Goal: Task Accomplishment & Management: Use online tool/utility

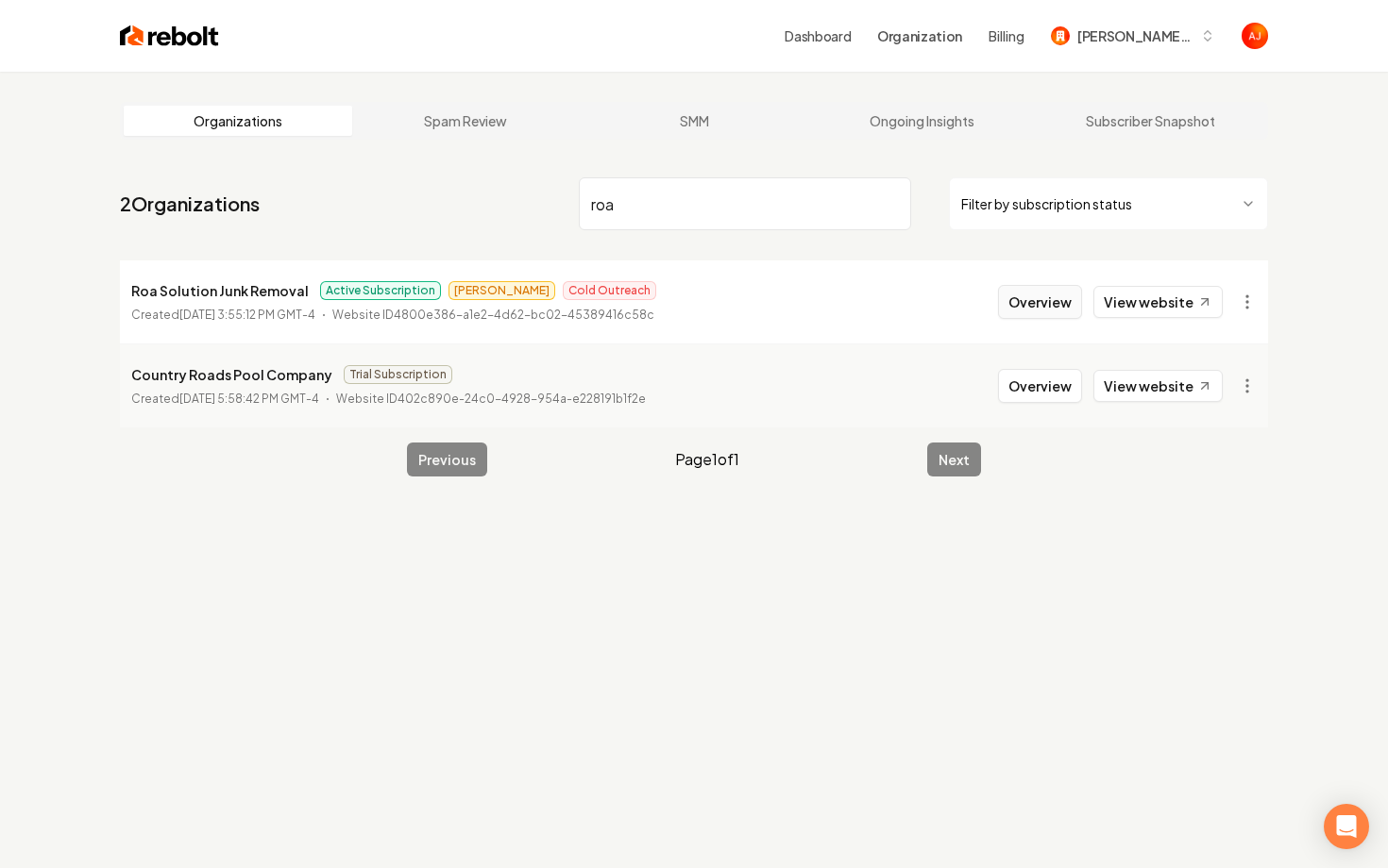
type input "roa"
click at [1023, 312] on button "Overview" at bounding box center [1040, 302] width 84 height 34
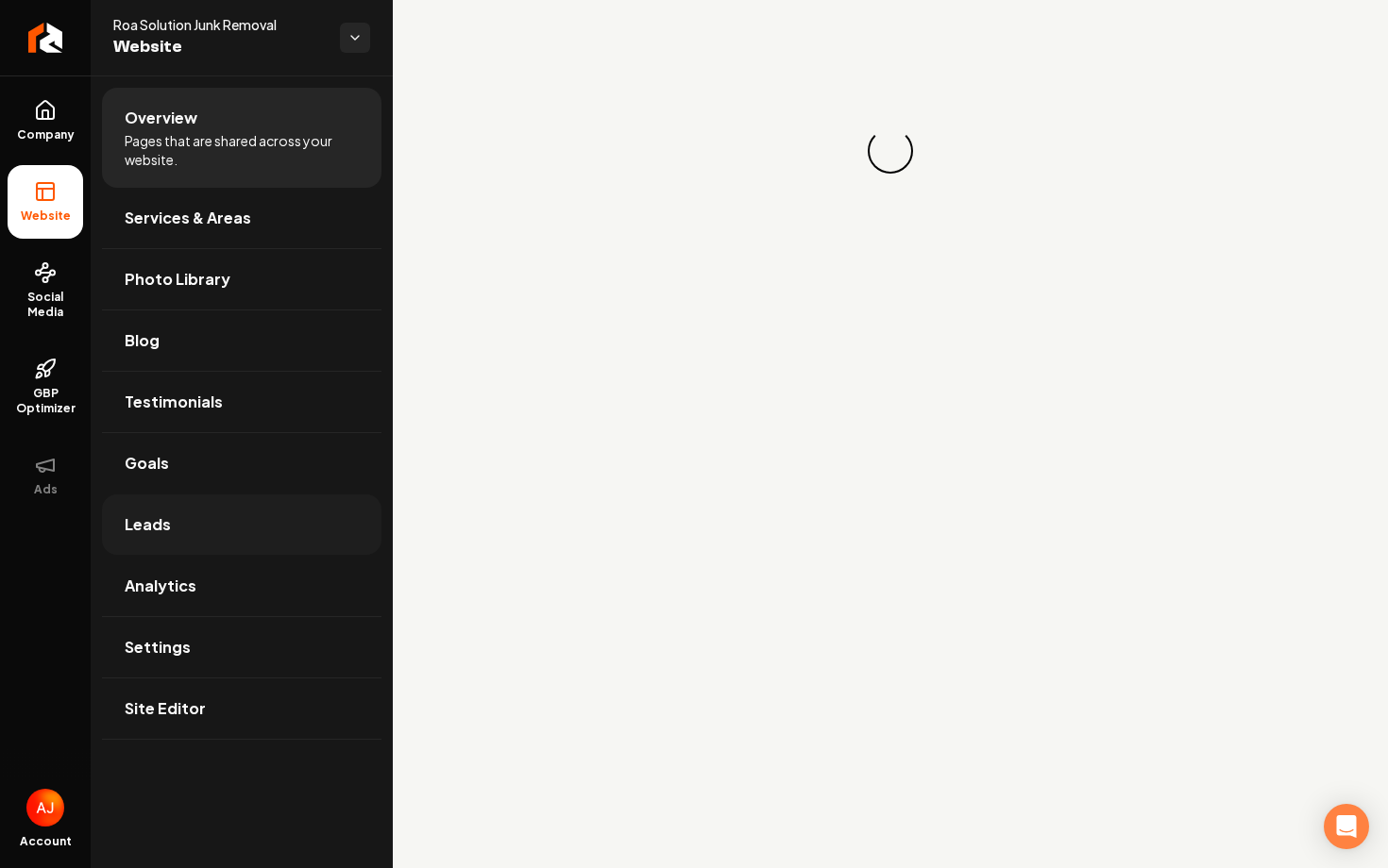
click at [190, 540] on link "Leads" at bounding box center [241, 525] width 279 height 61
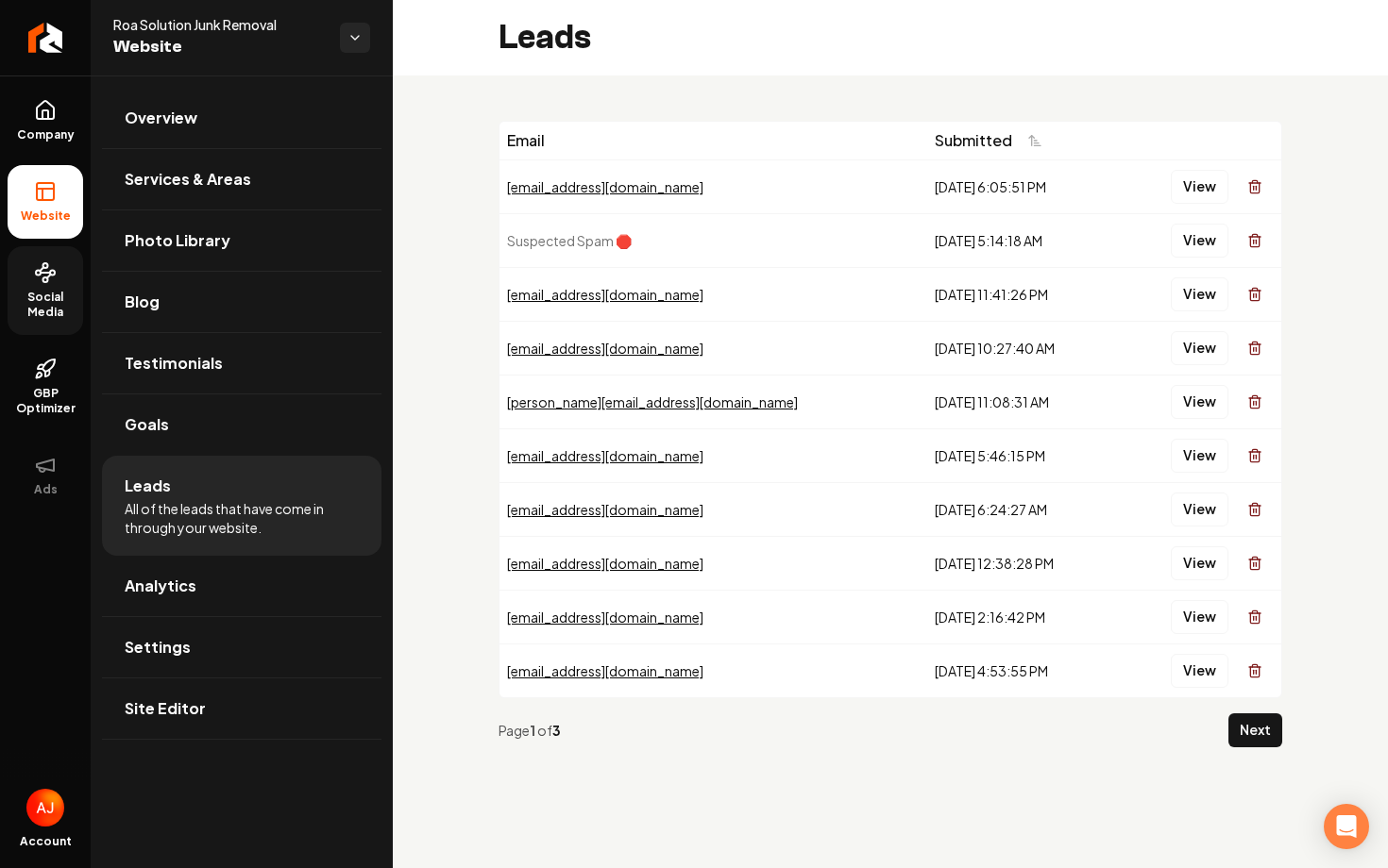
click at [58, 316] on span "Social Media" at bounding box center [45, 305] width 75 height 30
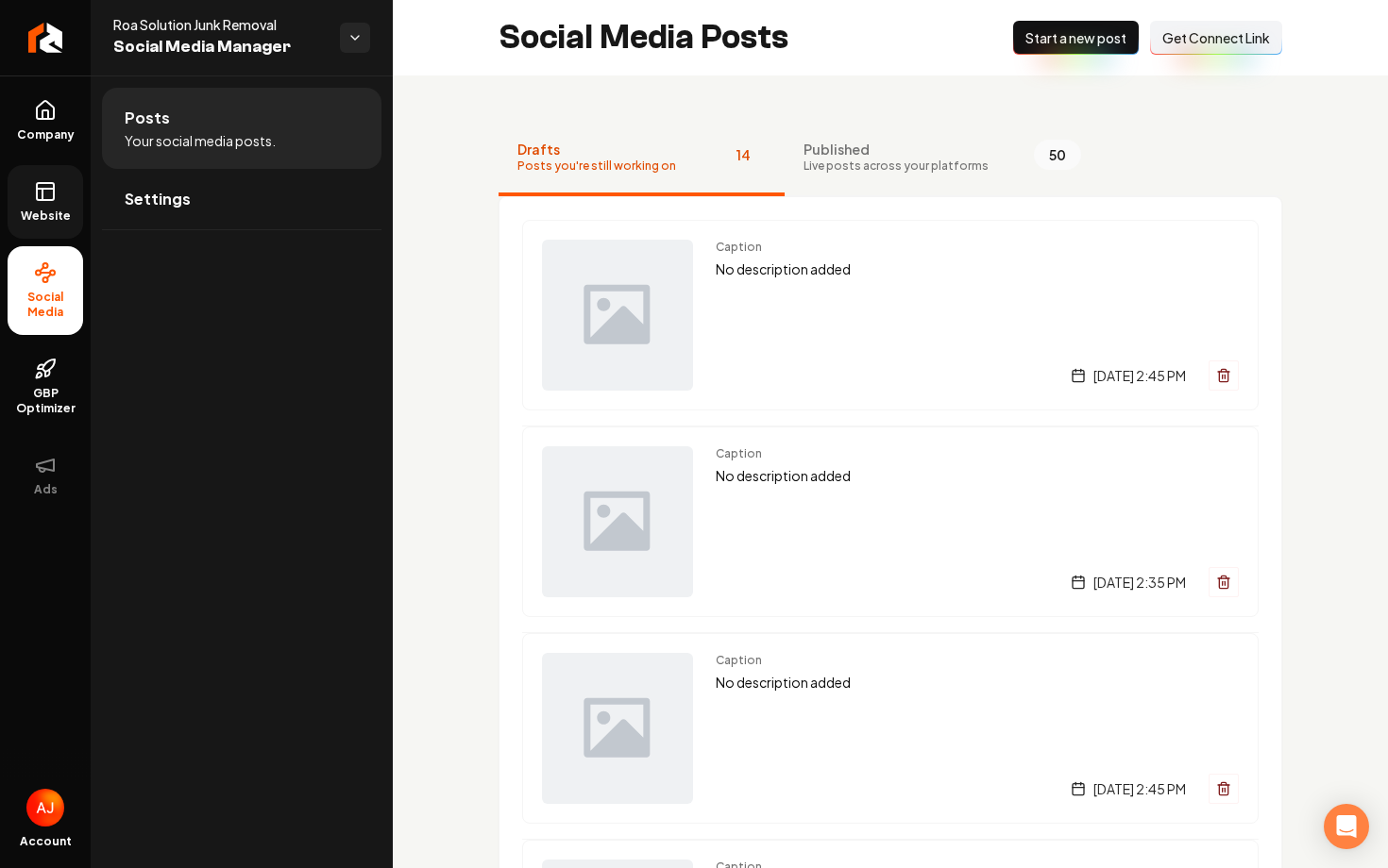
click at [51, 218] on span "Website" at bounding box center [45, 216] width 65 height 15
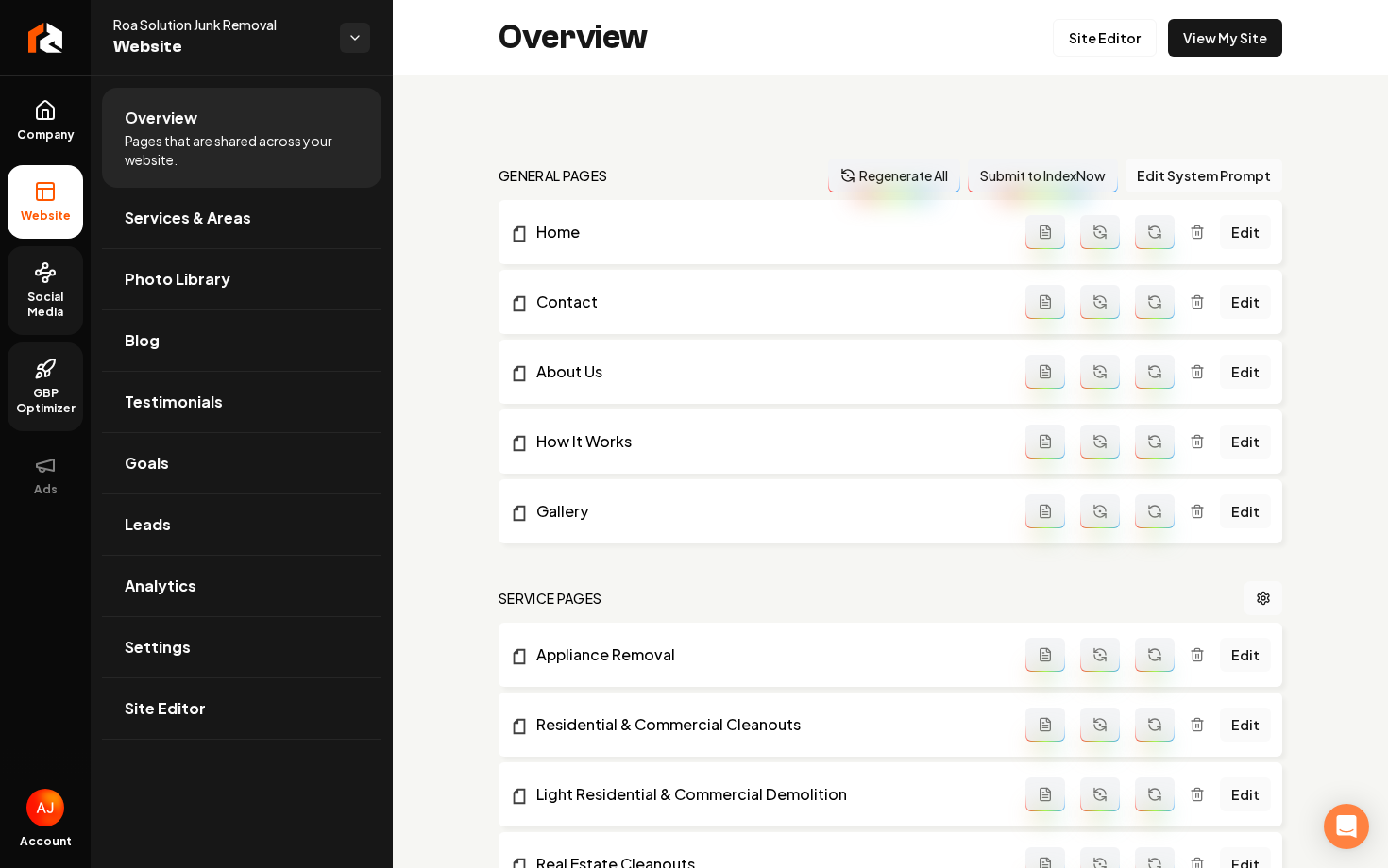
click at [53, 375] on icon at bounding box center [45, 368] width 23 height 23
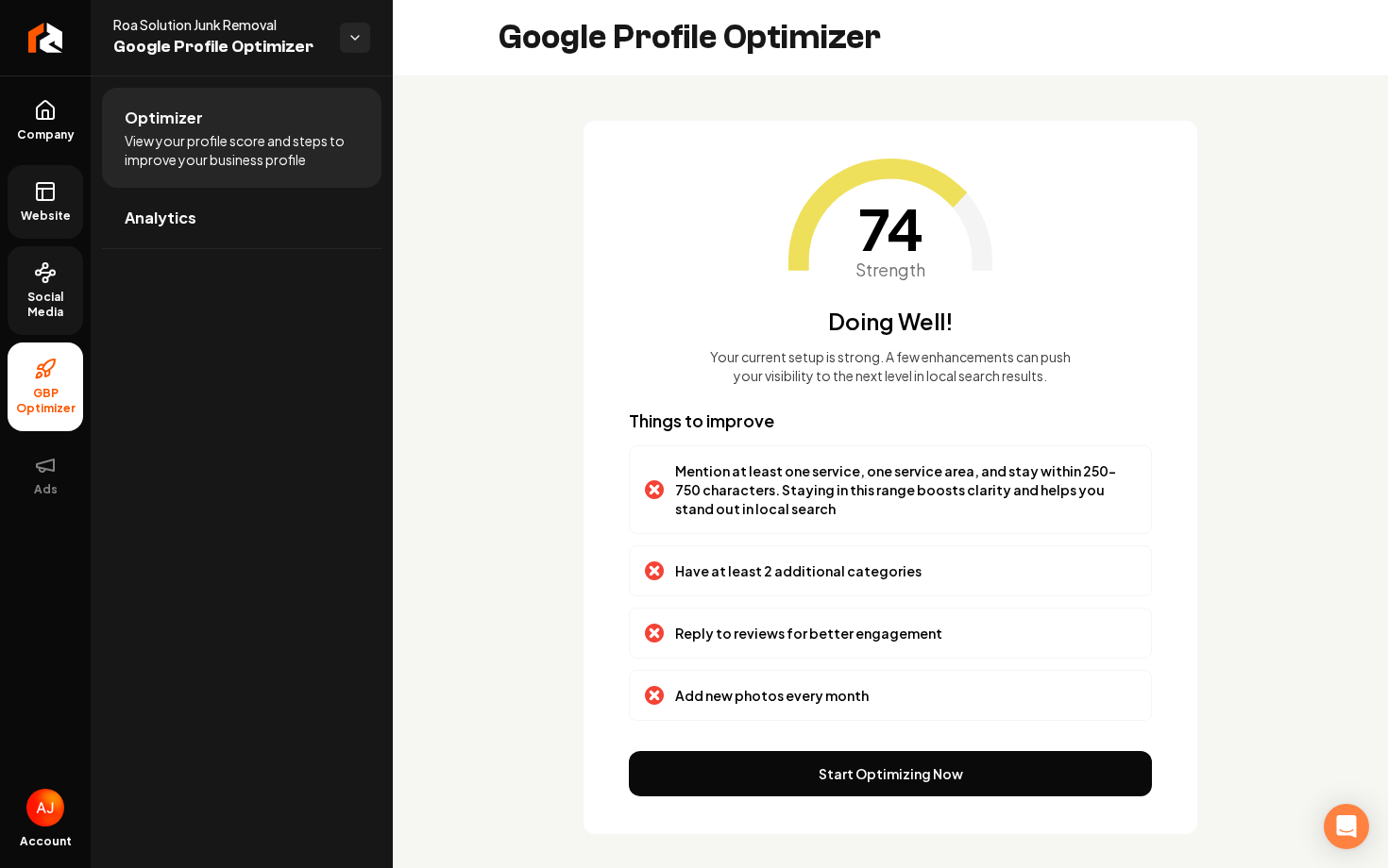
click at [827, 748] on div "74 Strength Doing Well! Your current setup is strong. A few enhancements can pu…" at bounding box center [890, 477] width 614 height 713
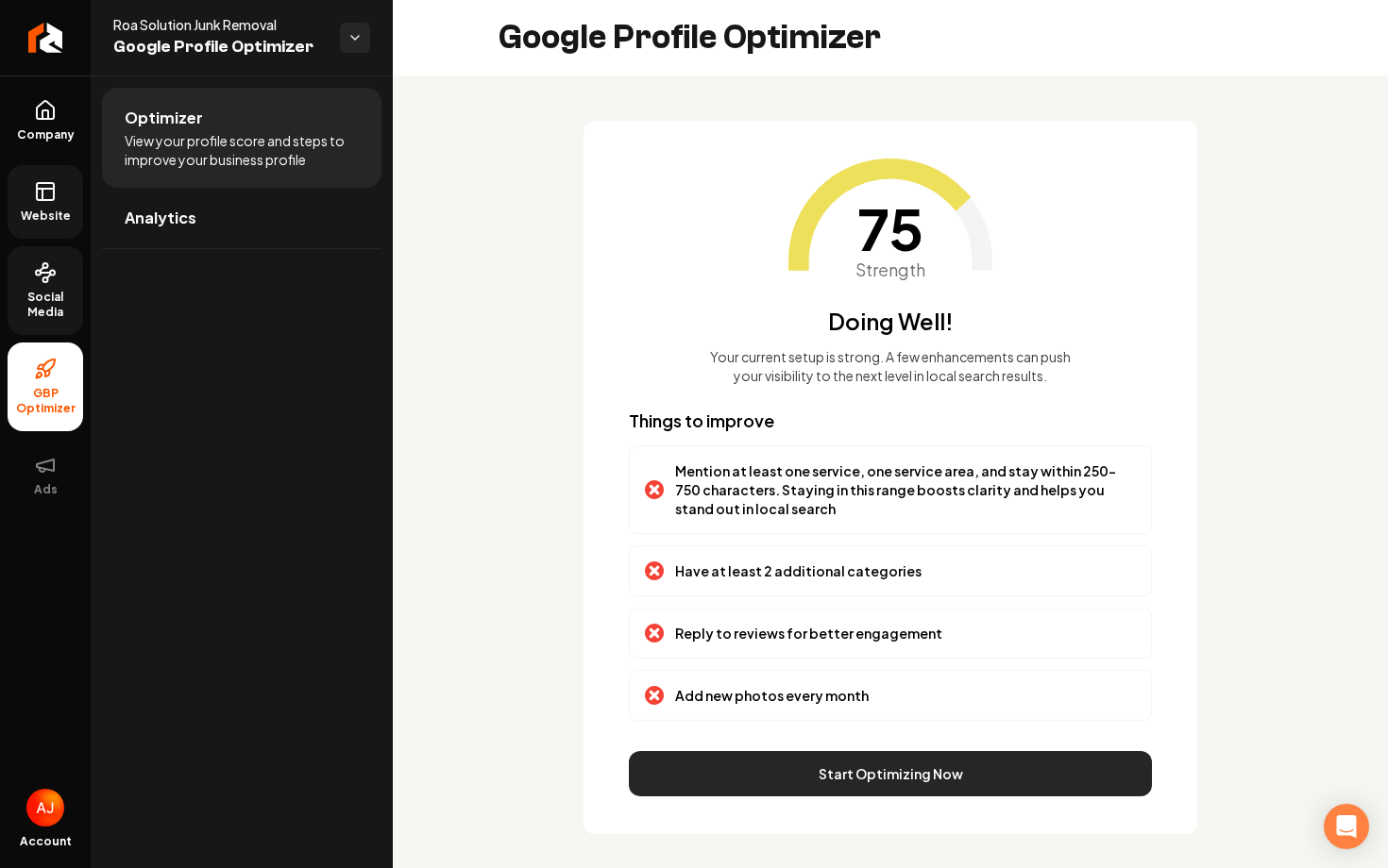
click at [842, 766] on button "Start Optimizing Now" at bounding box center [890, 774] width 523 height 45
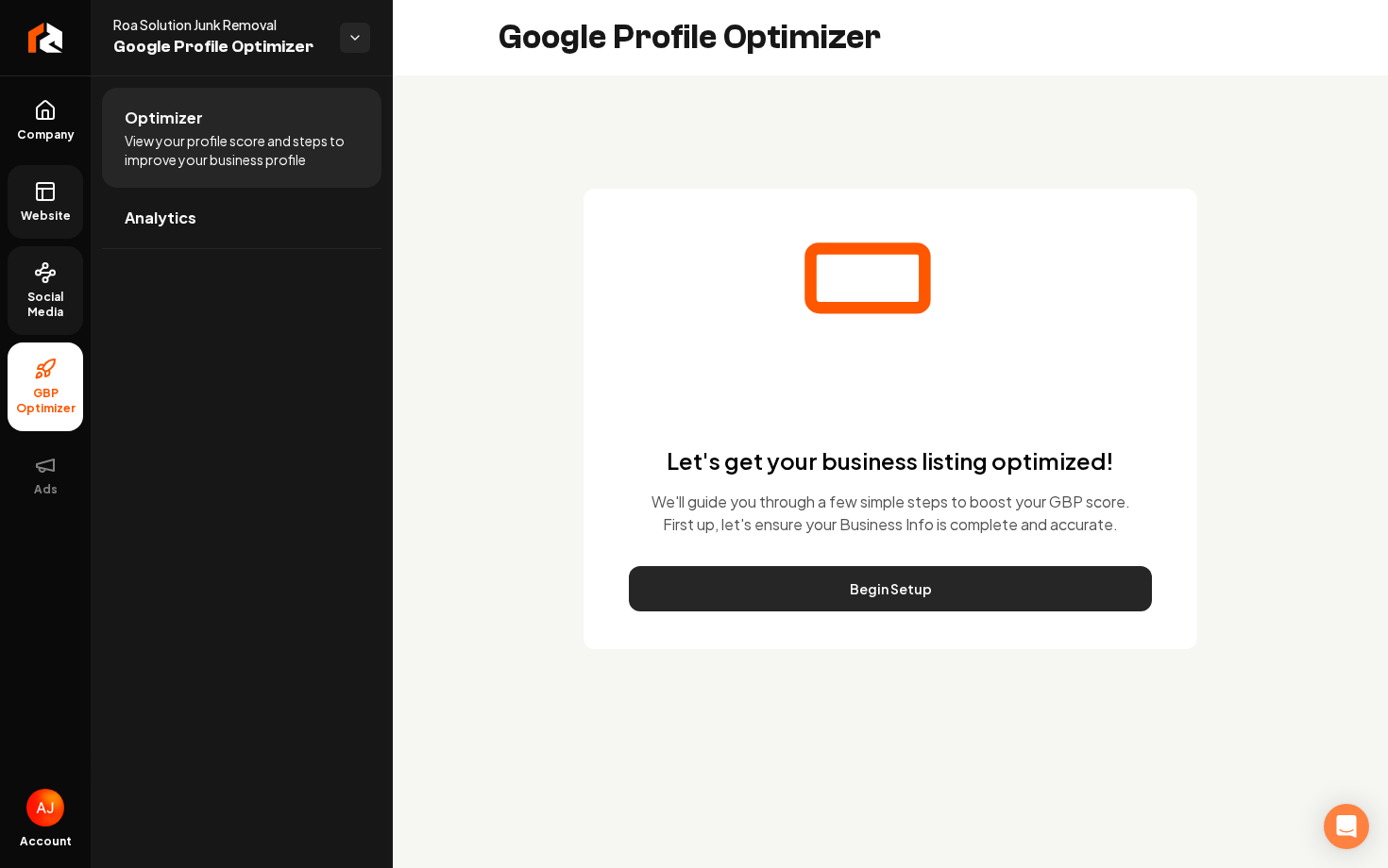
click at [888, 576] on button "Begin Setup" at bounding box center [890, 589] width 523 height 45
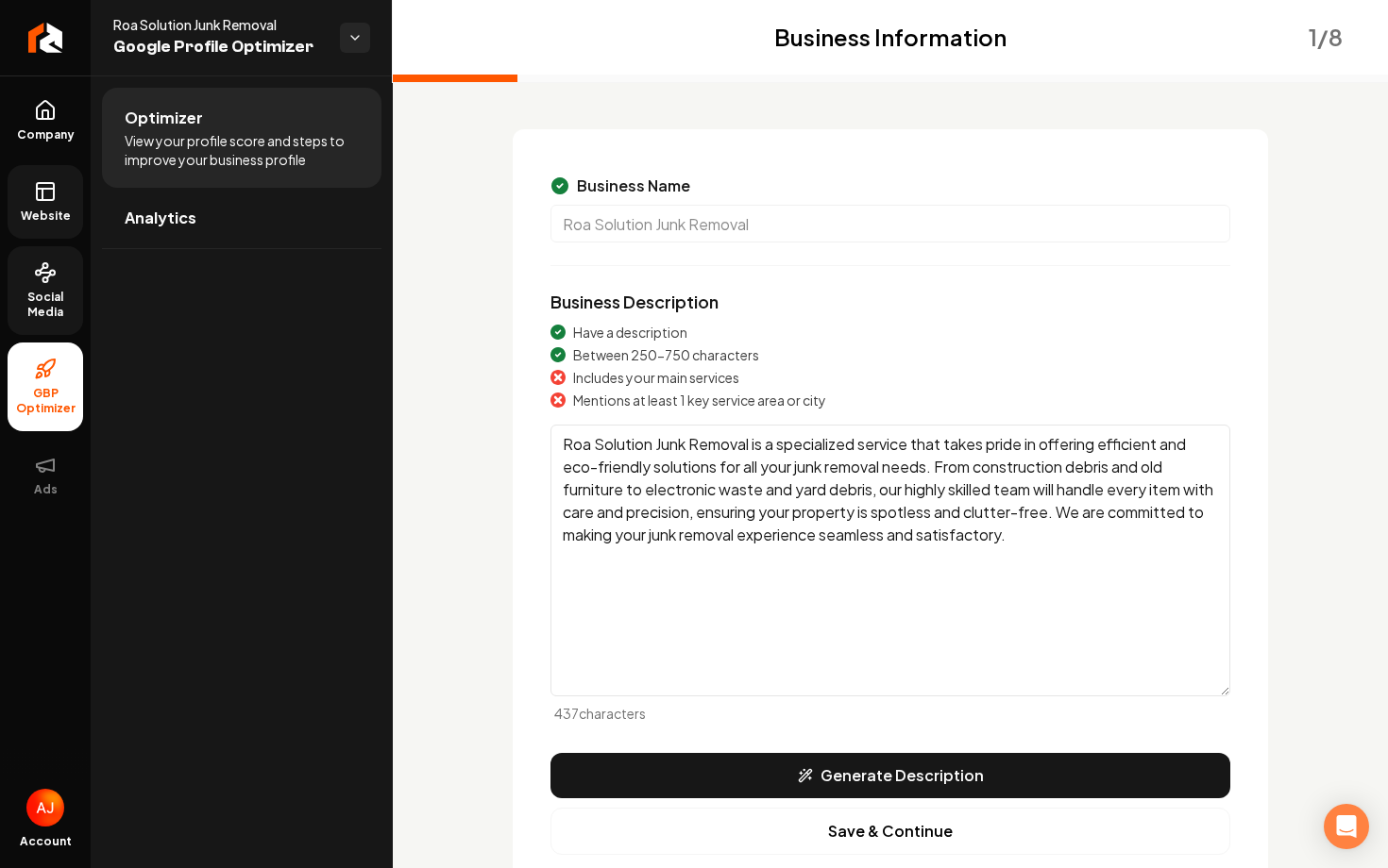
scroll to position [139, 0]
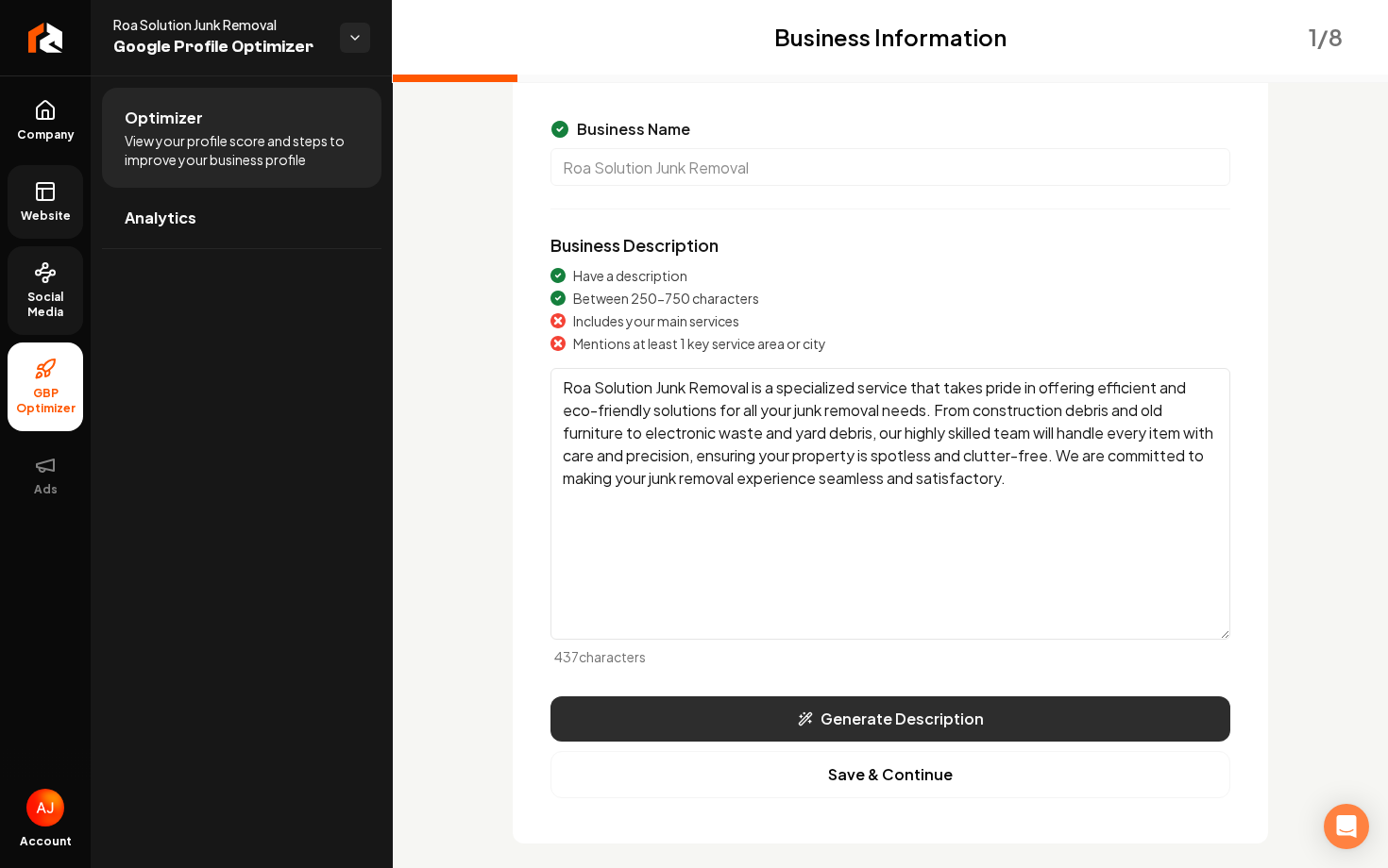
click at [826, 725] on button "Generate Description" at bounding box center [890, 719] width 679 height 45
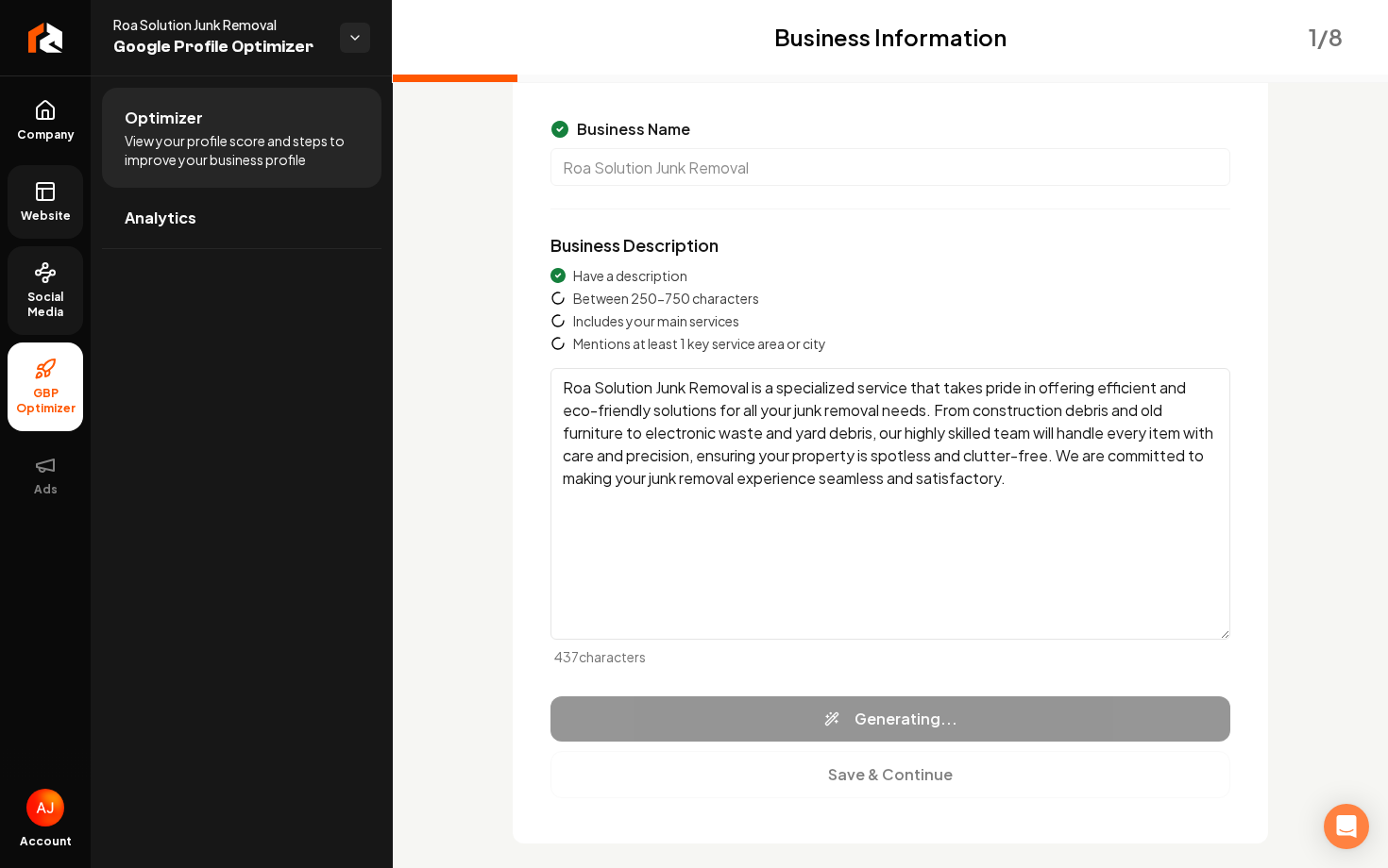
type textarea "Roa Solution Junk Removal provides comprehensive junk removal services across m…"
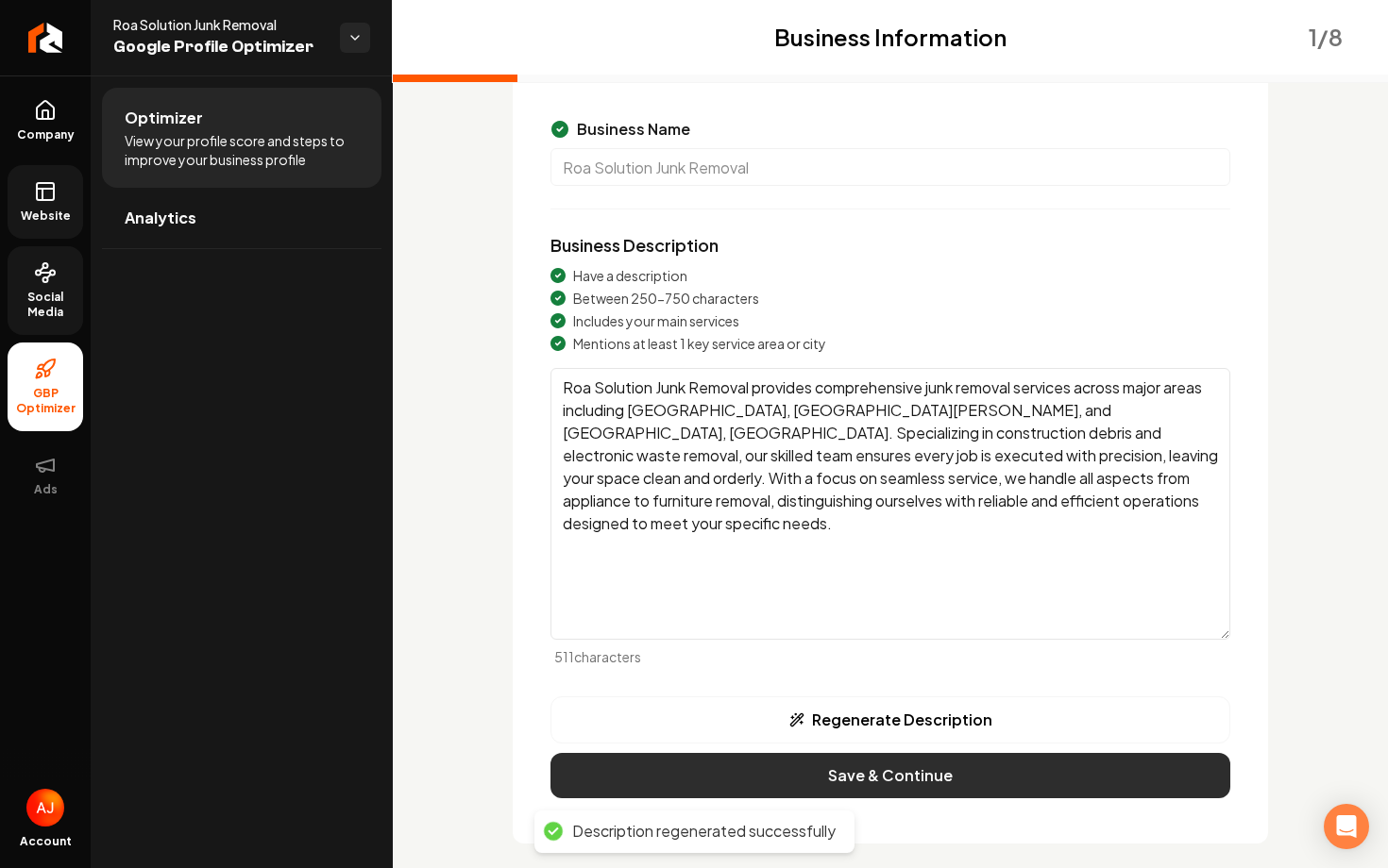
click at [883, 774] on button "Save & Continue" at bounding box center [890, 776] width 679 height 45
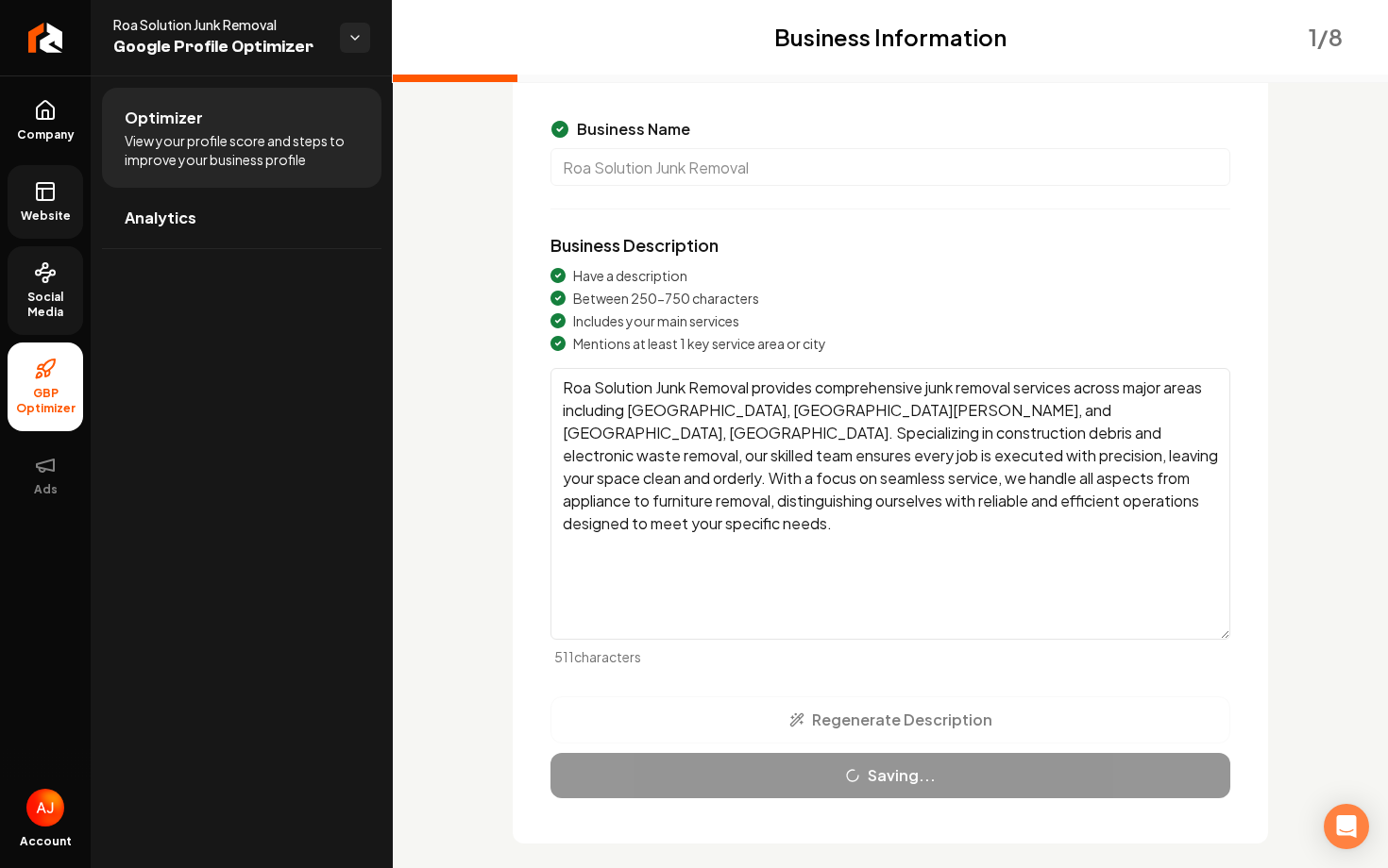
scroll to position [0, 0]
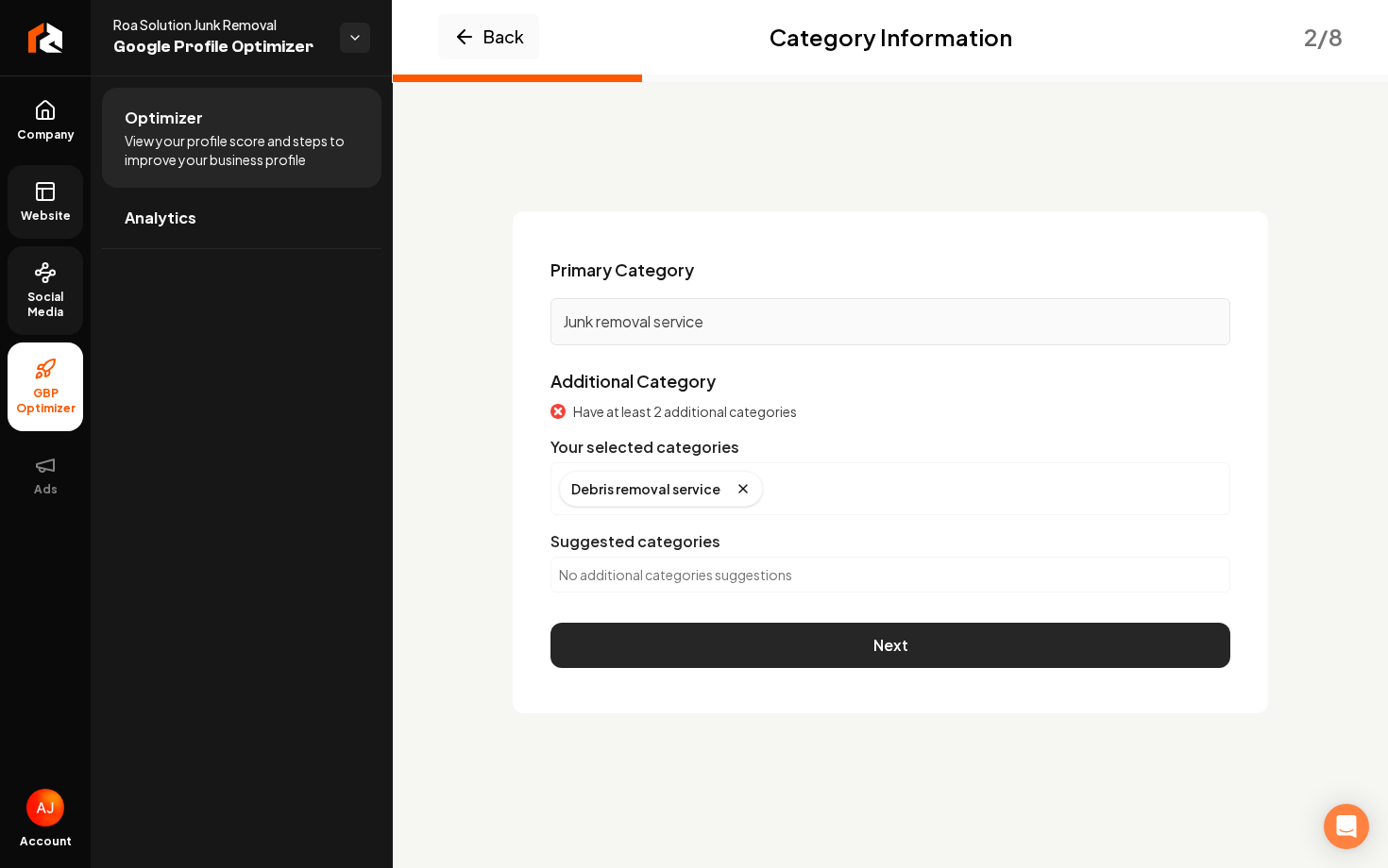
click at [842, 636] on button "Next" at bounding box center [890, 646] width 679 height 45
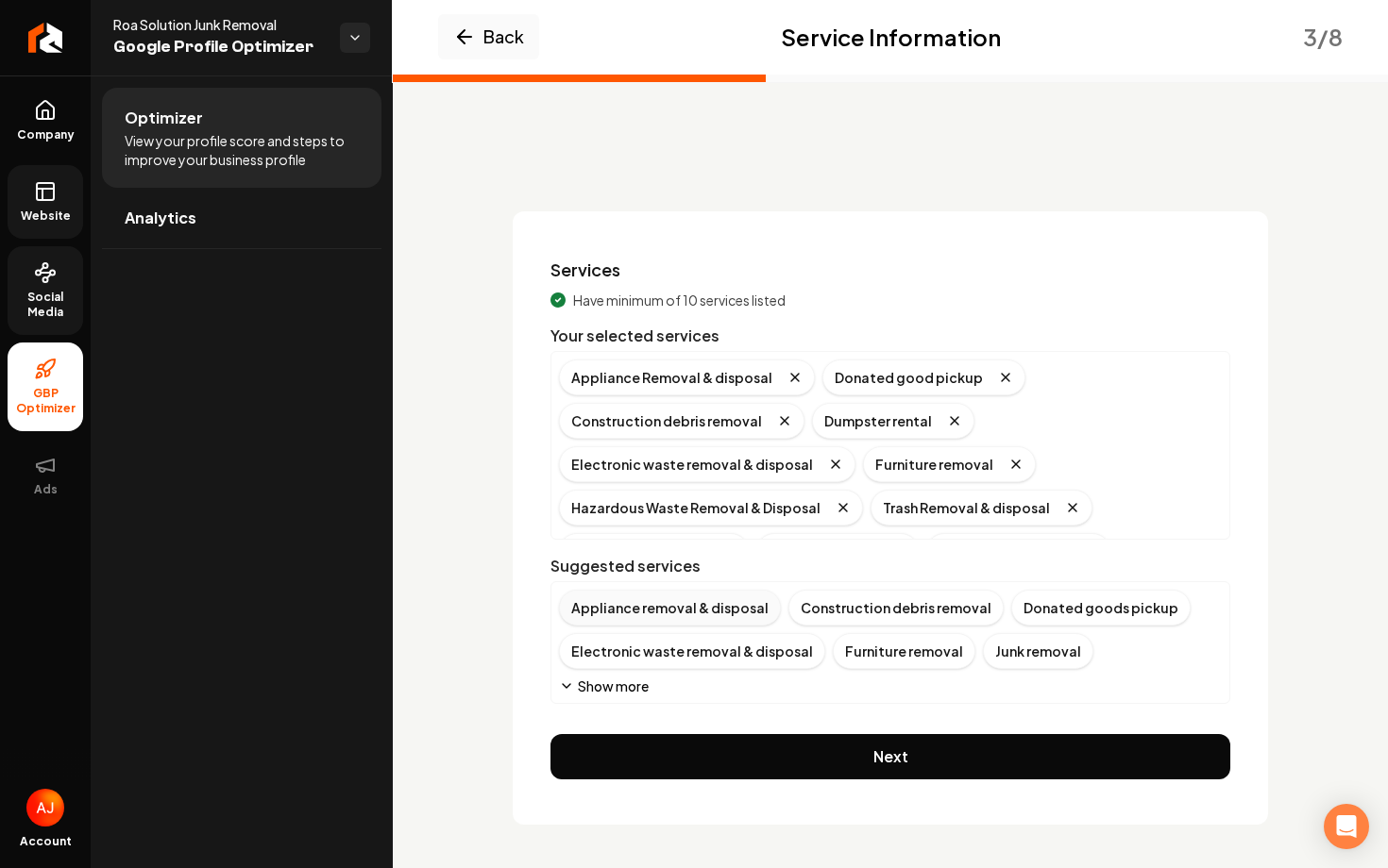
click at [719, 614] on div "Appliance removal & disposal" at bounding box center [669, 607] width 222 height 36
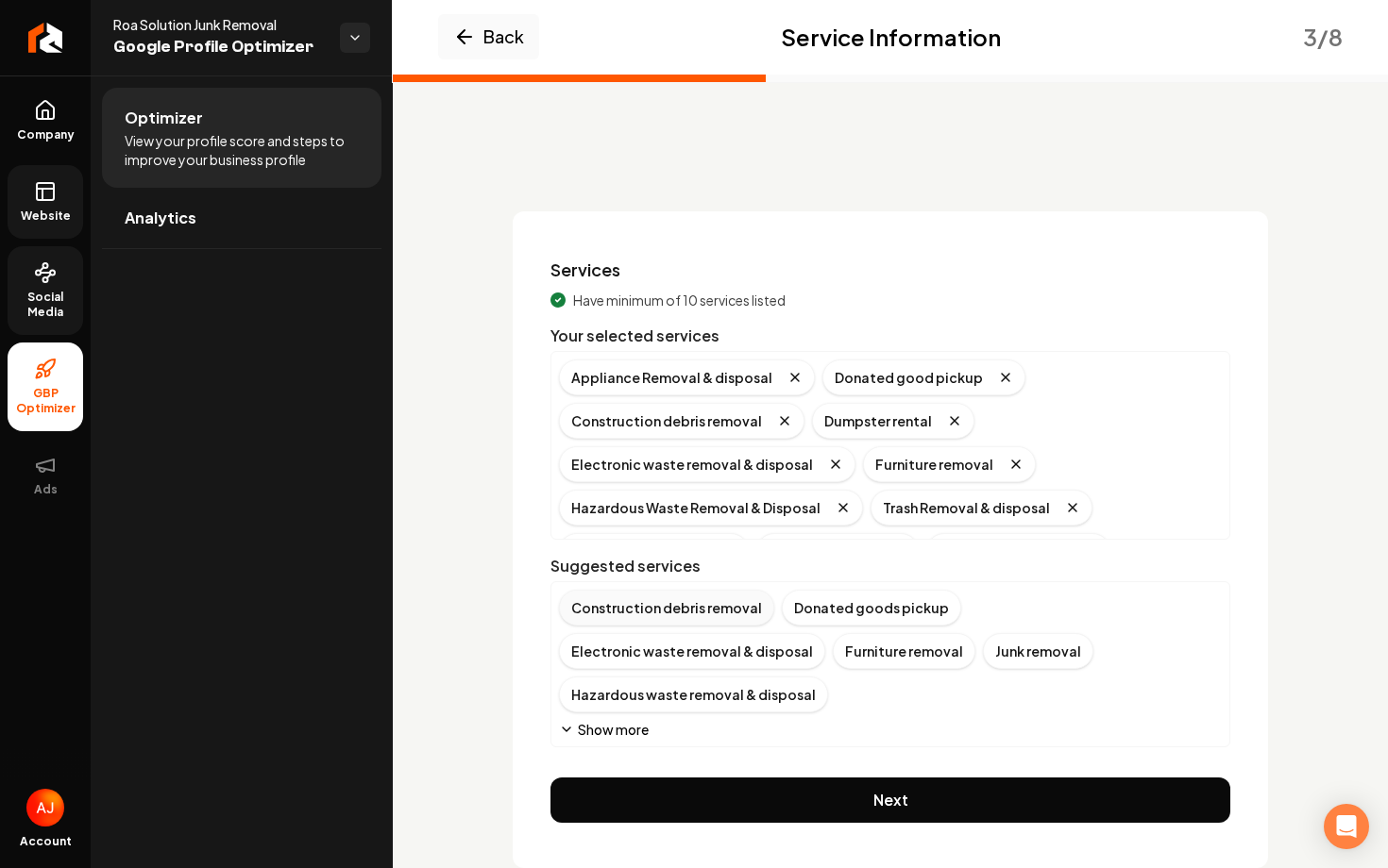
click at [719, 614] on div "Construction debris removal" at bounding box center [667, 607] width 216 height 36
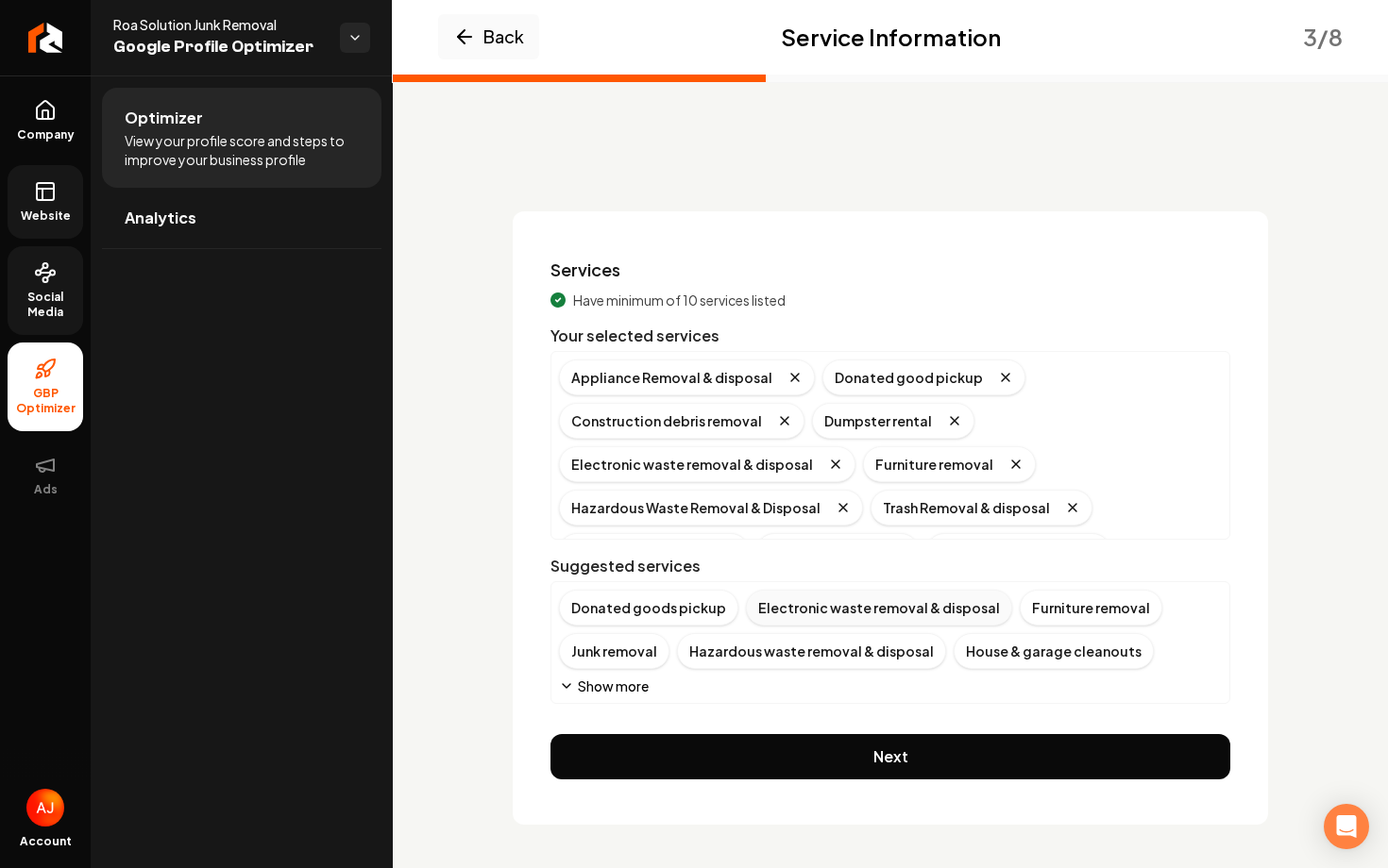
click at [784, 612] on div "Electronic waste removal & disposal" at bounding box center [879, 607] width 267 height 36
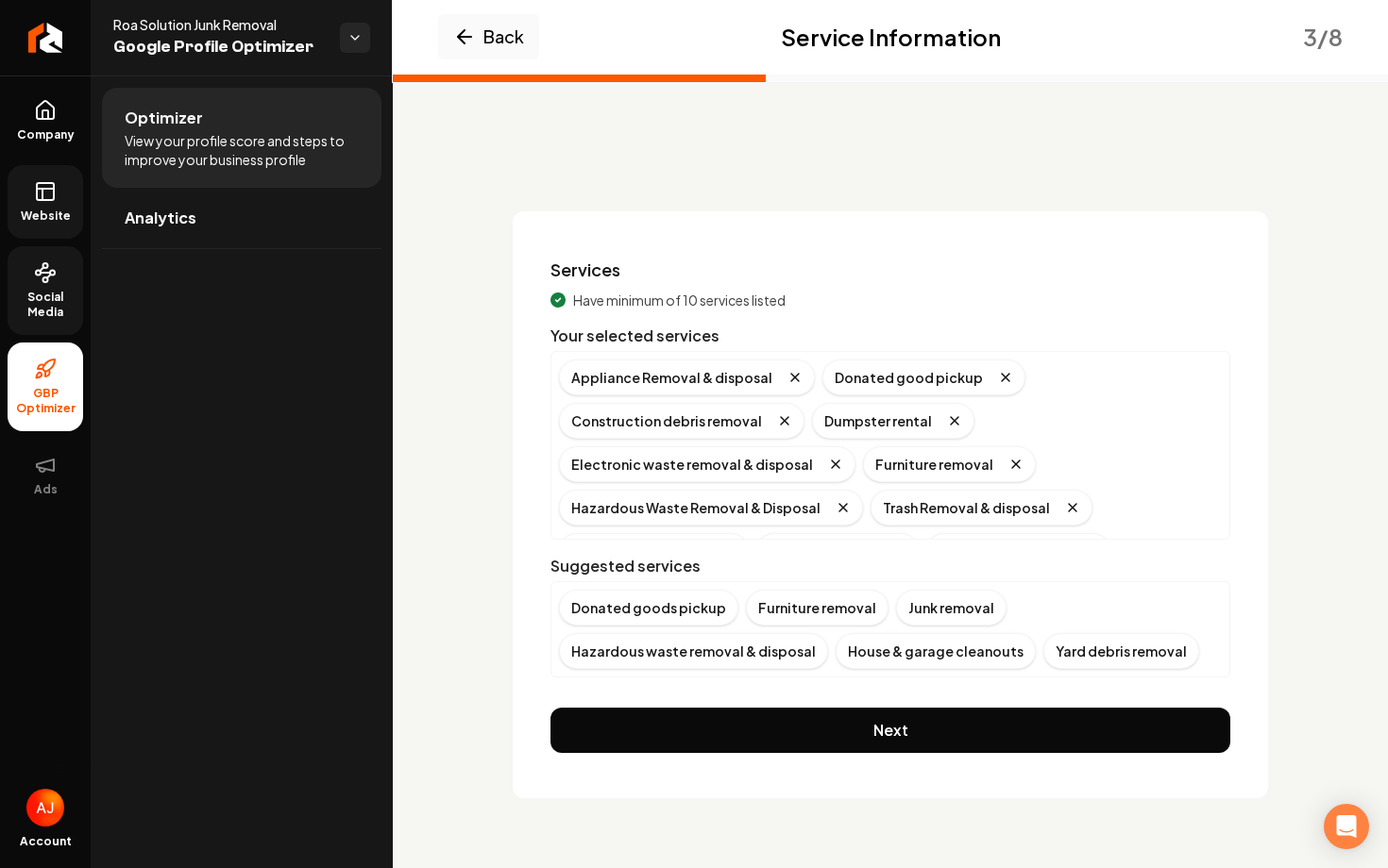
click at [784, 612] on div "Furniture removal" at bounding box center [817, 607] width 142 height 36
click at [784, 612] on div "Junk removal" at bounding box center [801, 607] width 111 height 36
click at [759, 633] on div "House & garage cleanouts" at bounding box center [659, 651] width 200 height 36
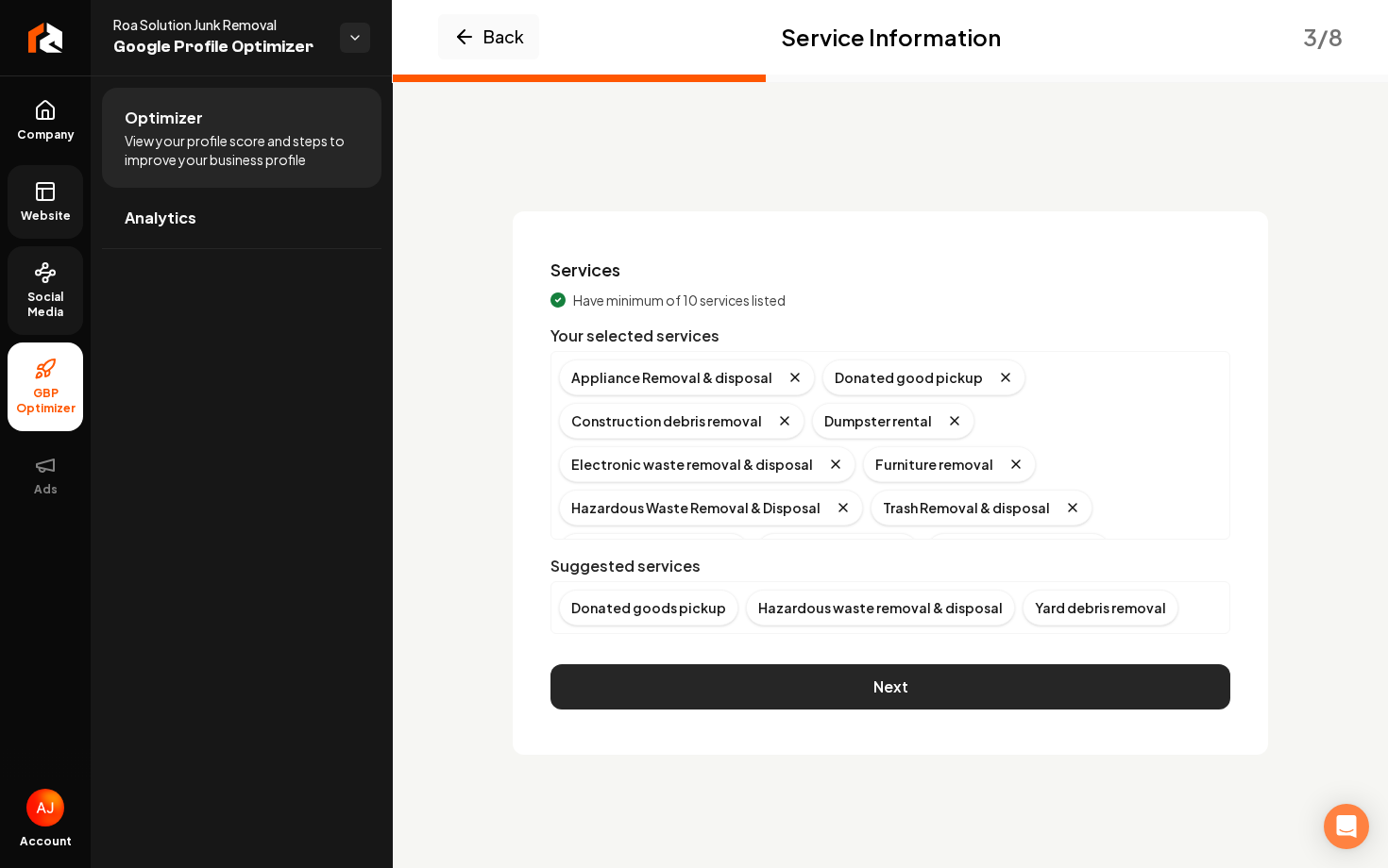
click at [739, 685] on button "Next" at bounding box center [890, 687] width 679 height 45
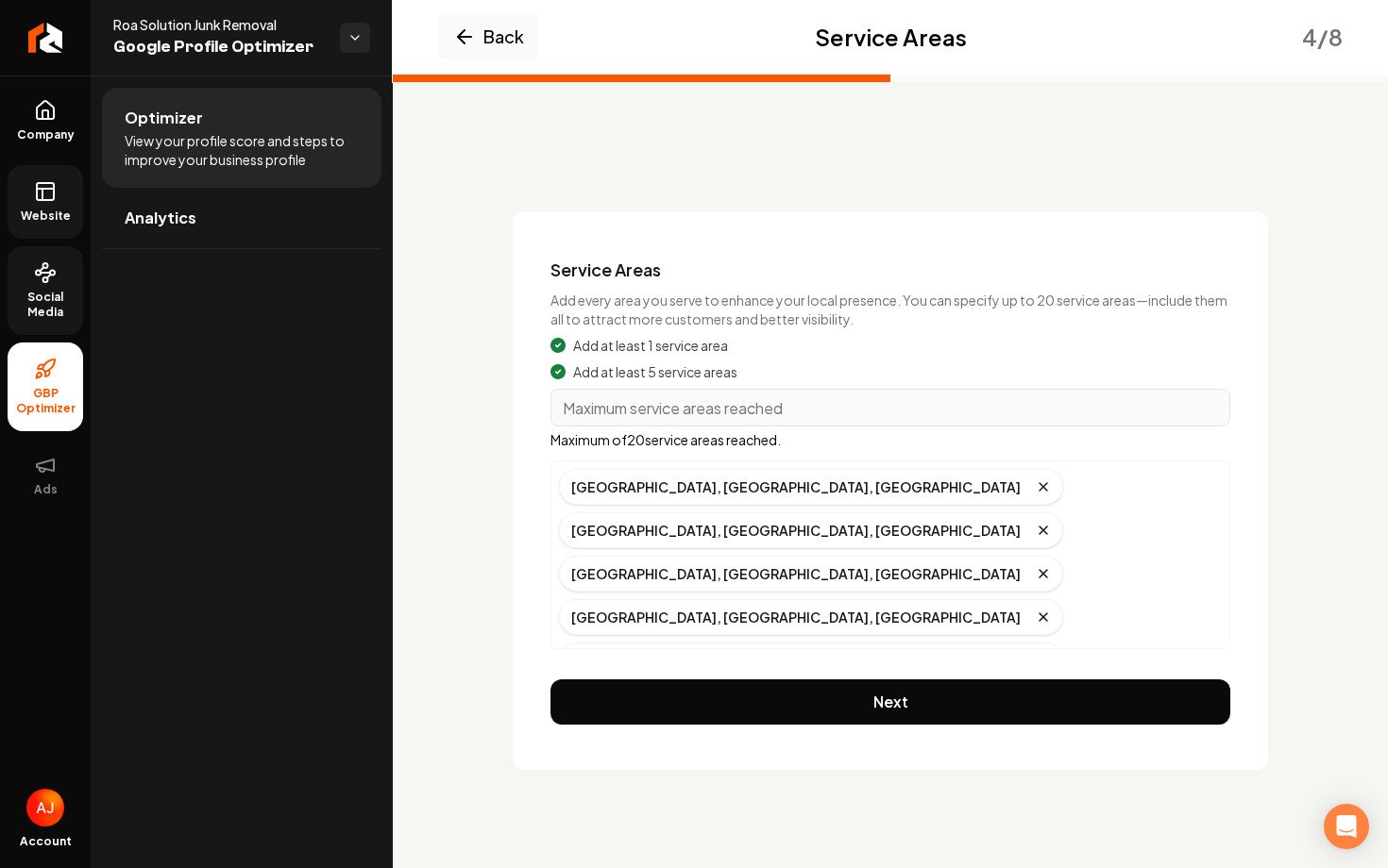
scroll to position [124, 0]
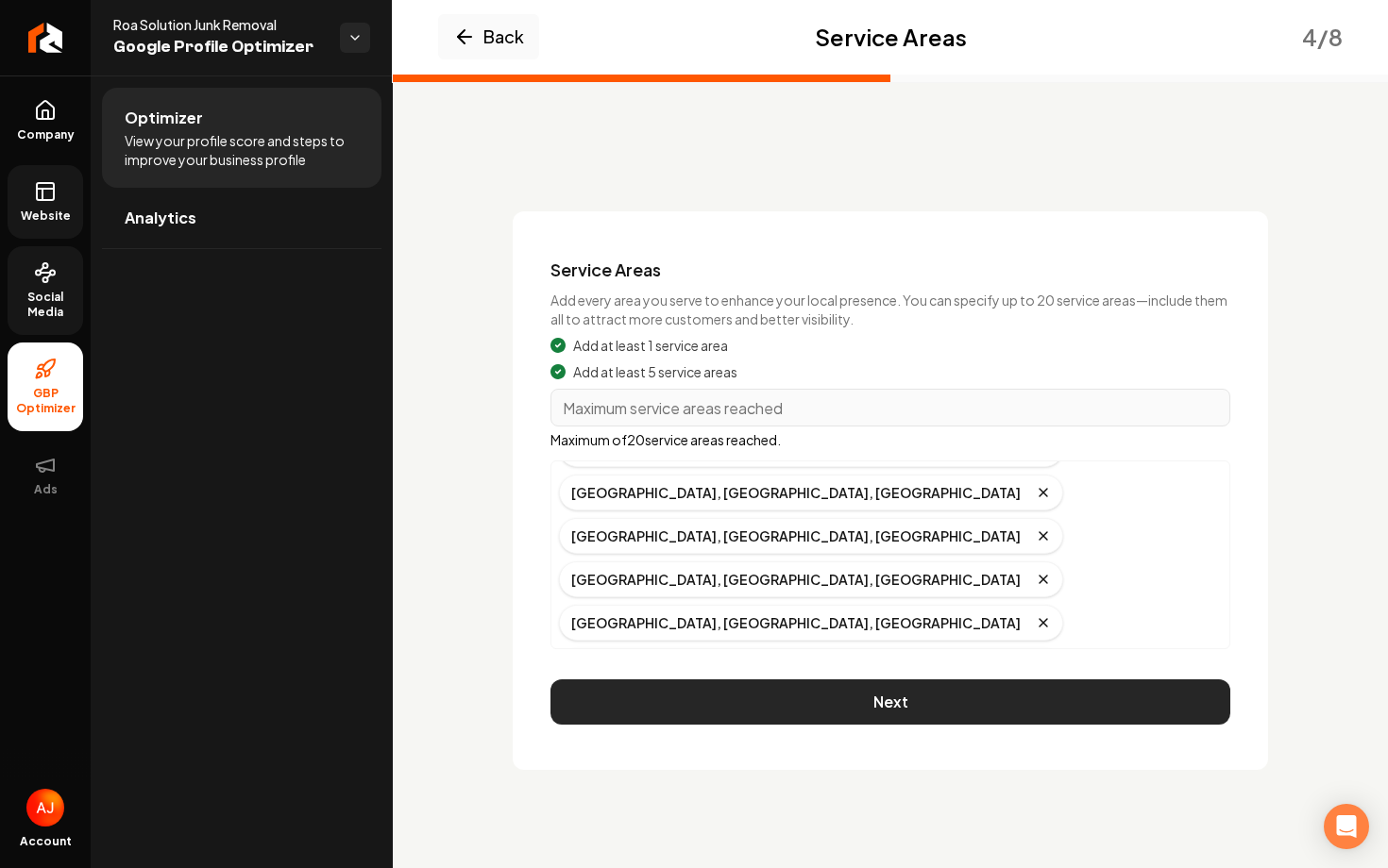
click at [737, 704] on button "Next" at bounding box center [890, 701] width 679 height 45
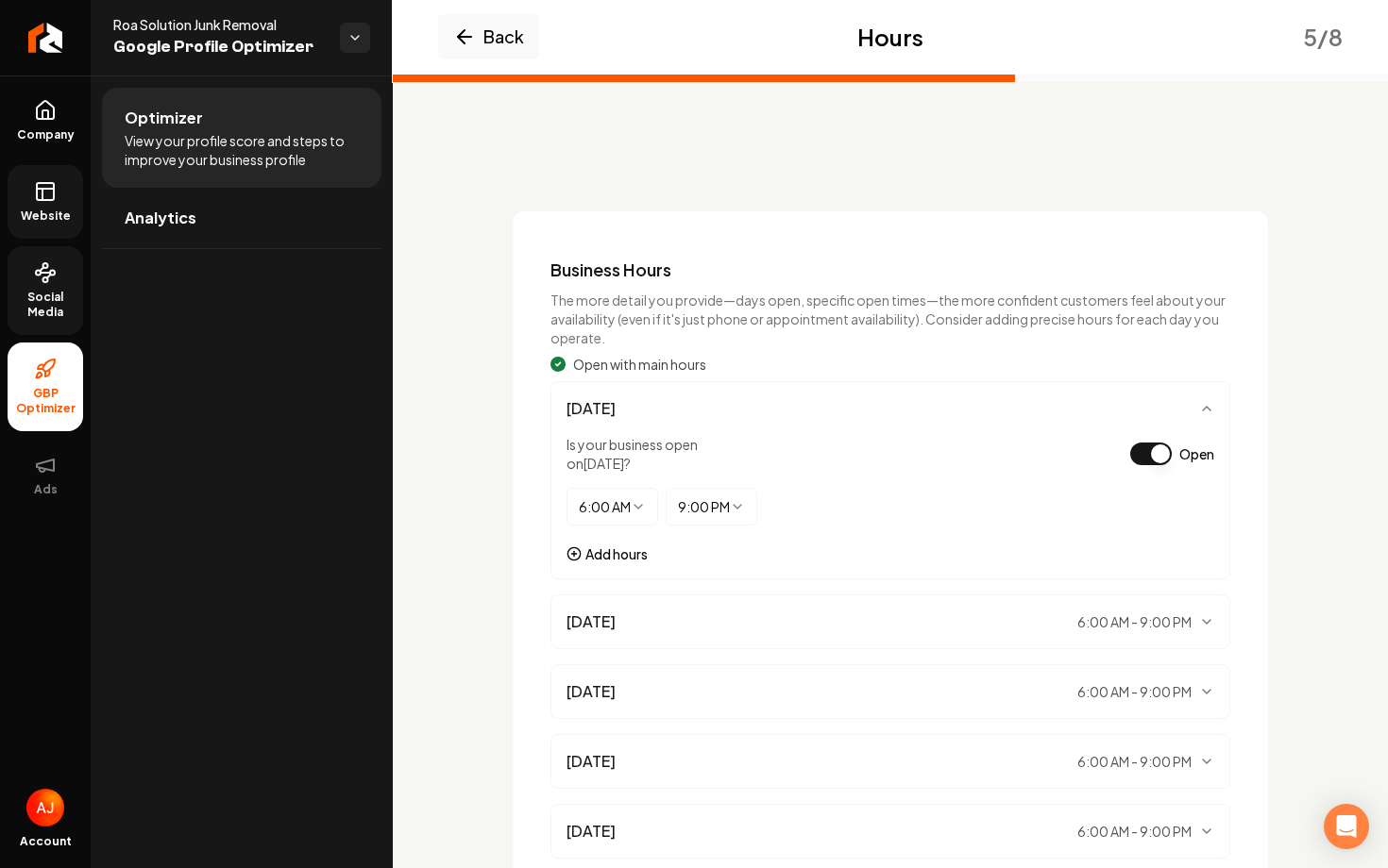
scroll to position [296, 0]
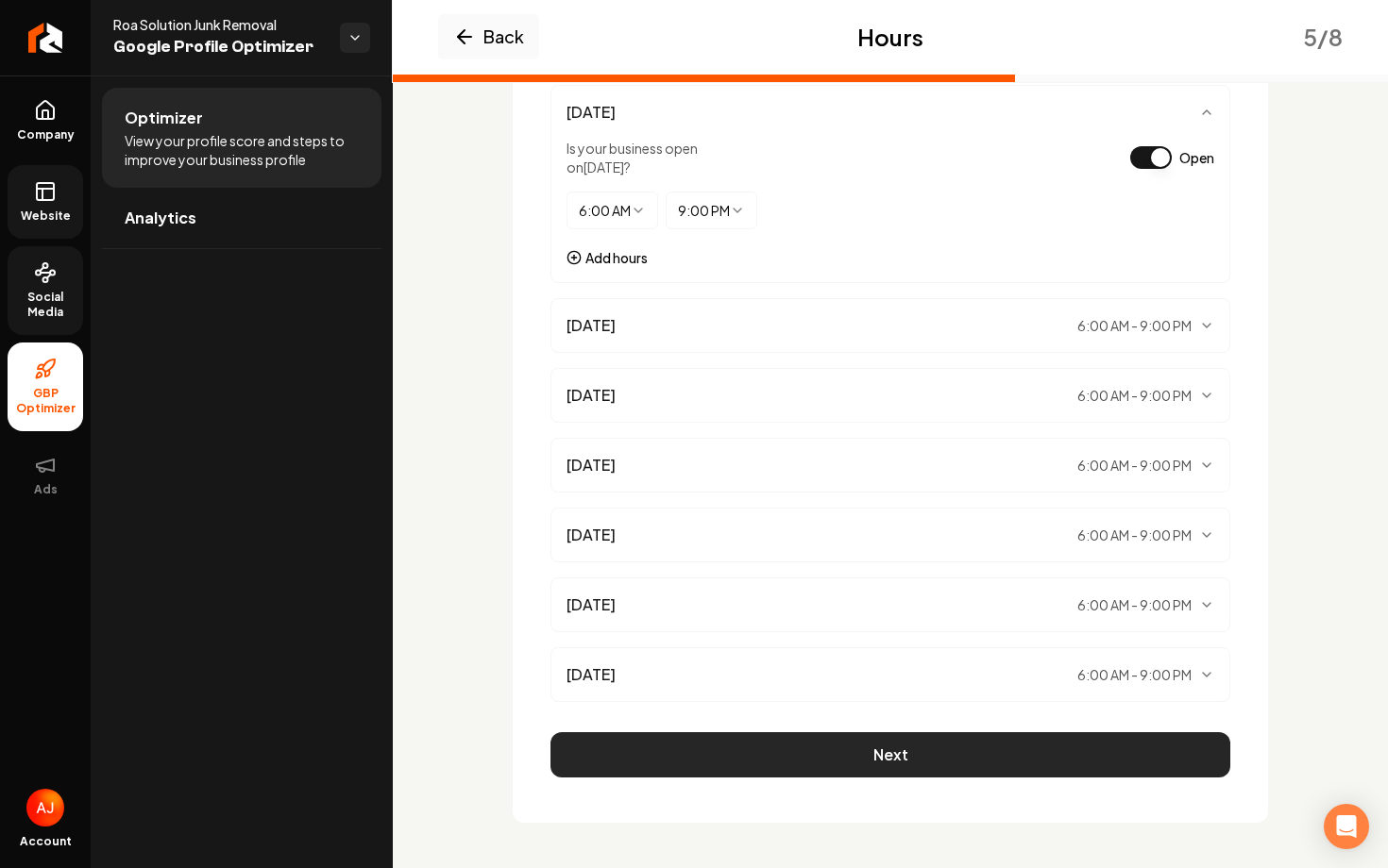
click at [823, 756] on button "Next" at bounding box center [890, 754] width 679 height 45
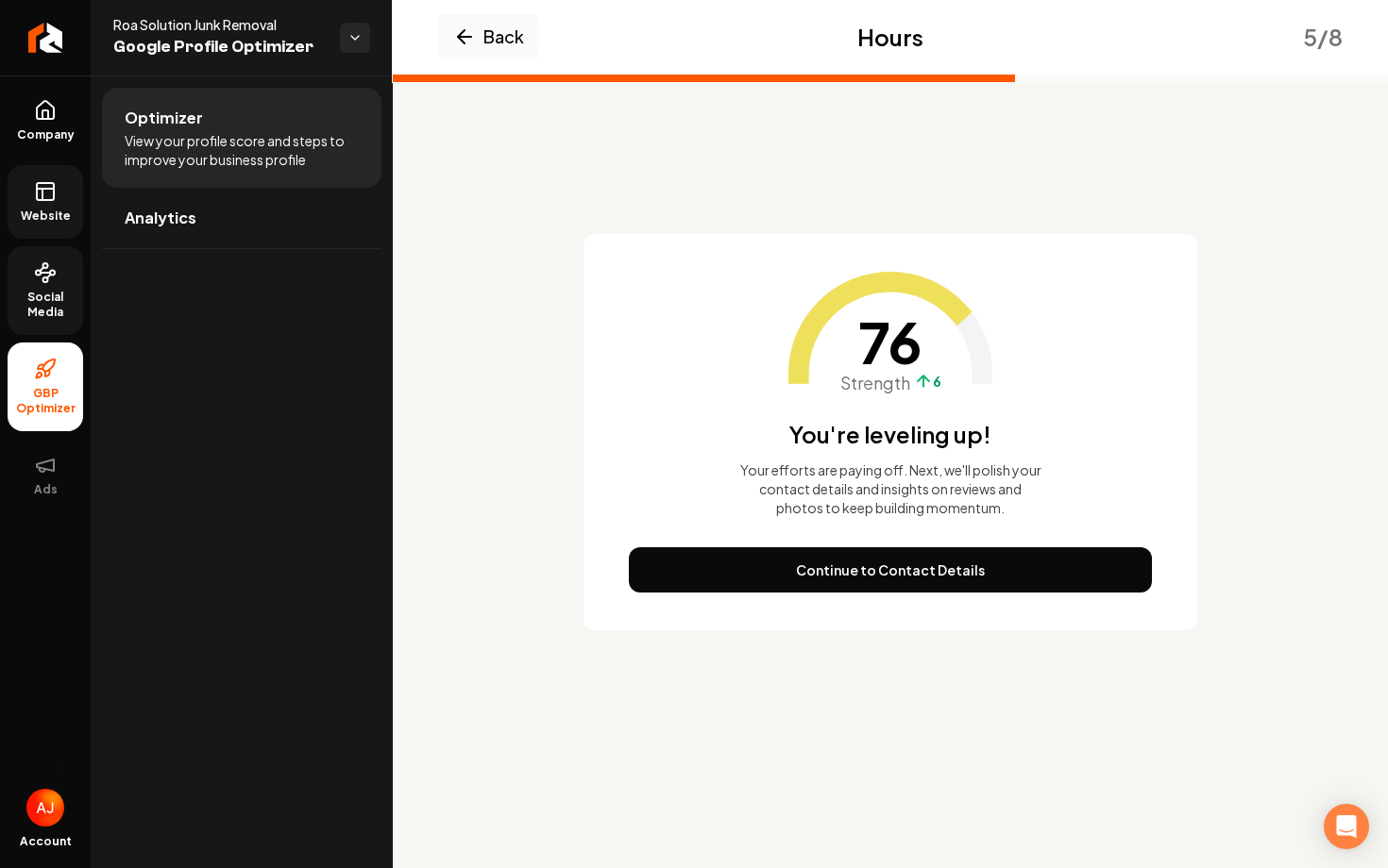
scroll to position [0, 0]
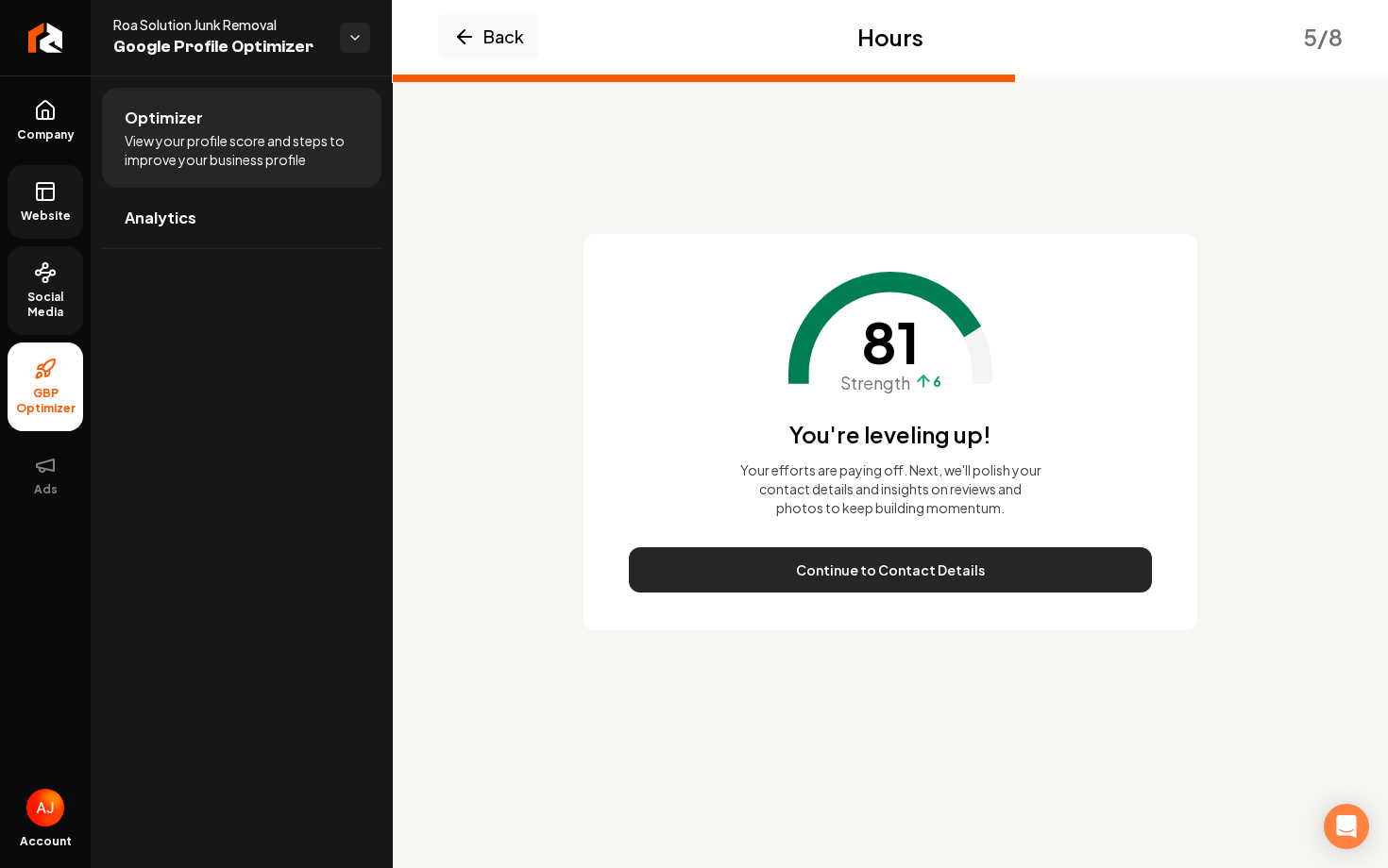
click at [855, 583] on button "Continue to Contact Details" at bounding box center [890, 570] width 523 height 45
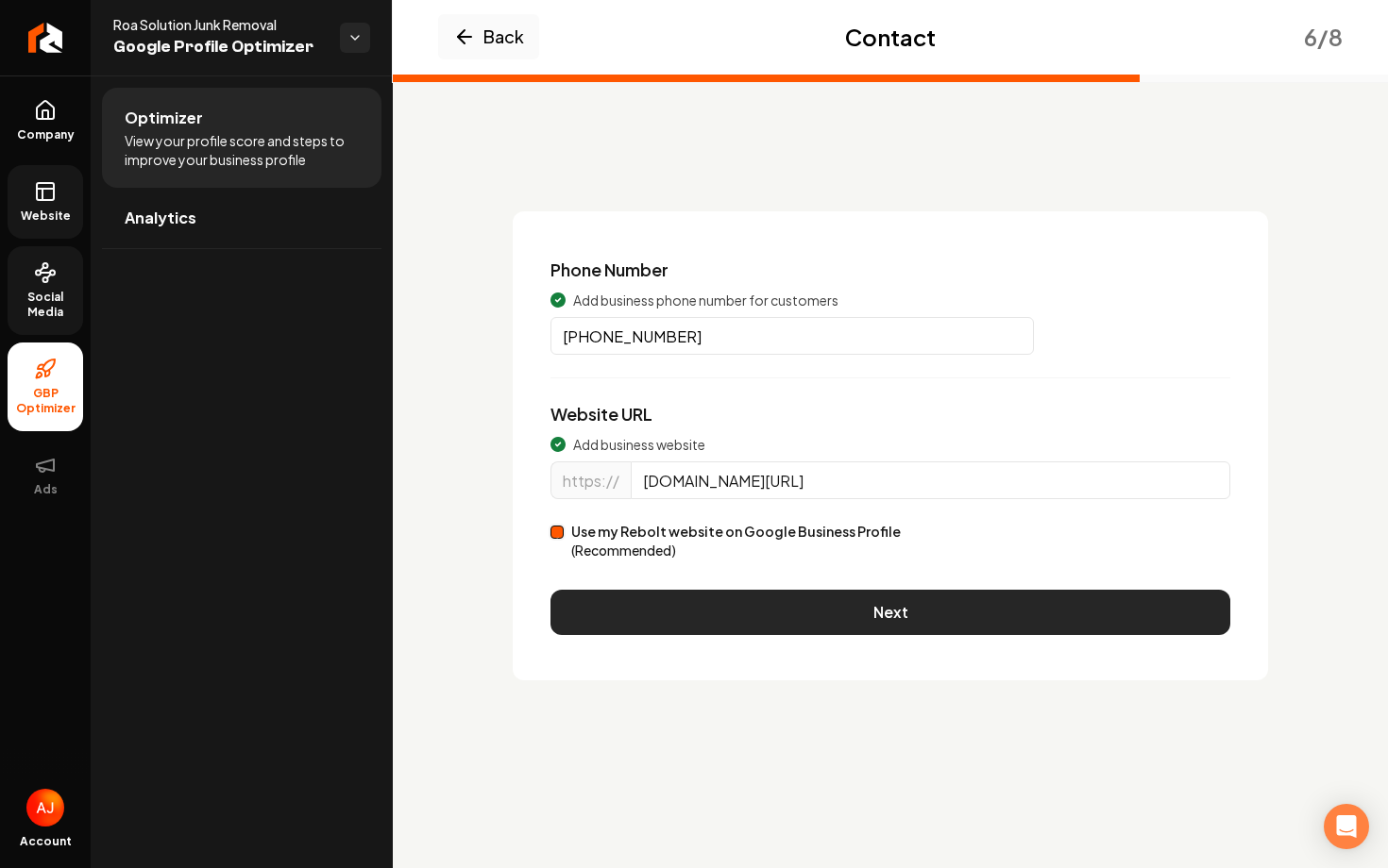
click at [853, 599] on button "Next" at bounding box center [890, 612] width 679 height 45
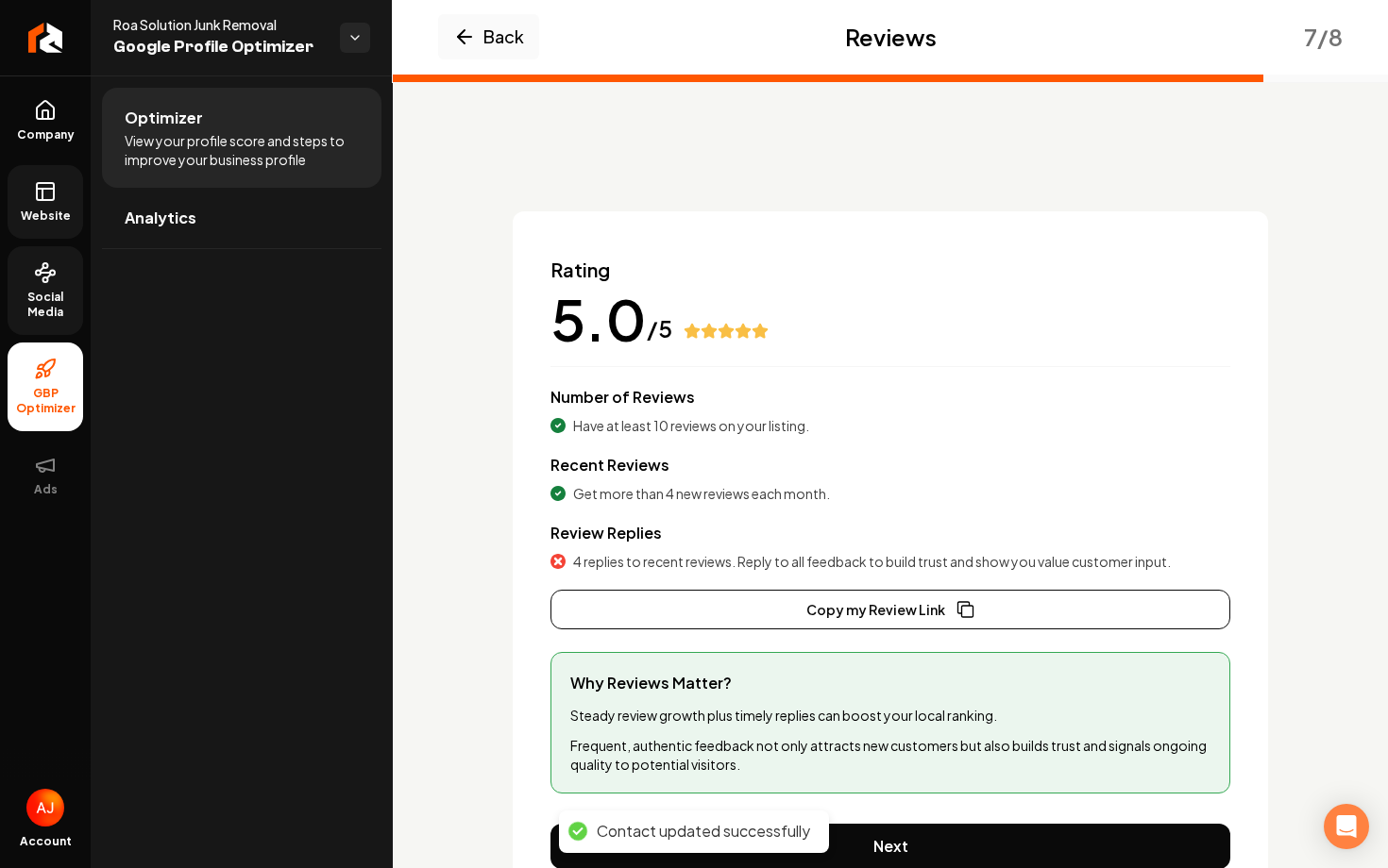
scroll to position [91, 0]
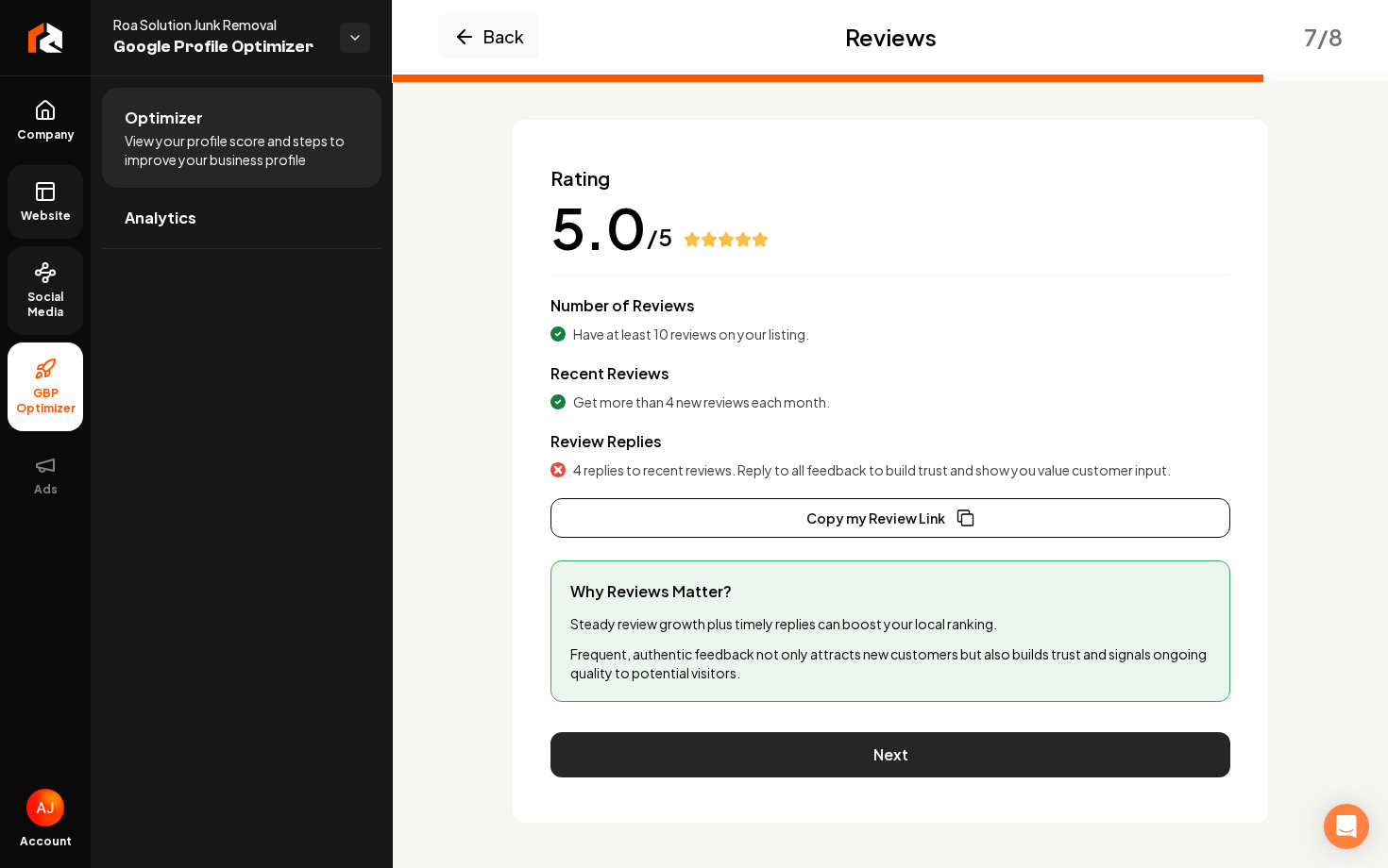
click at [880, 732] on button "Next" at bounding box center [890, 754] width 679 height 45
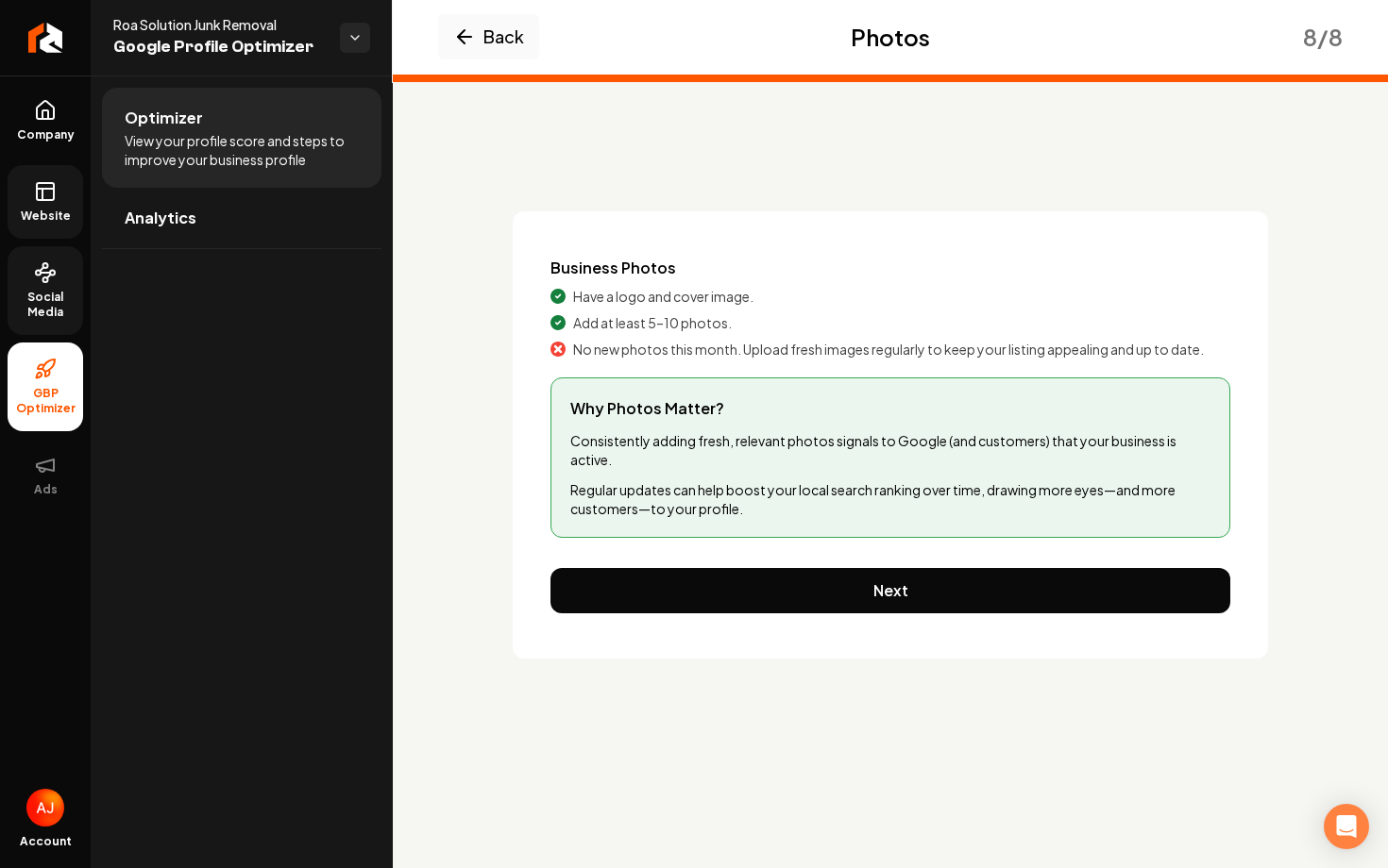
scroll to position [0, 0]
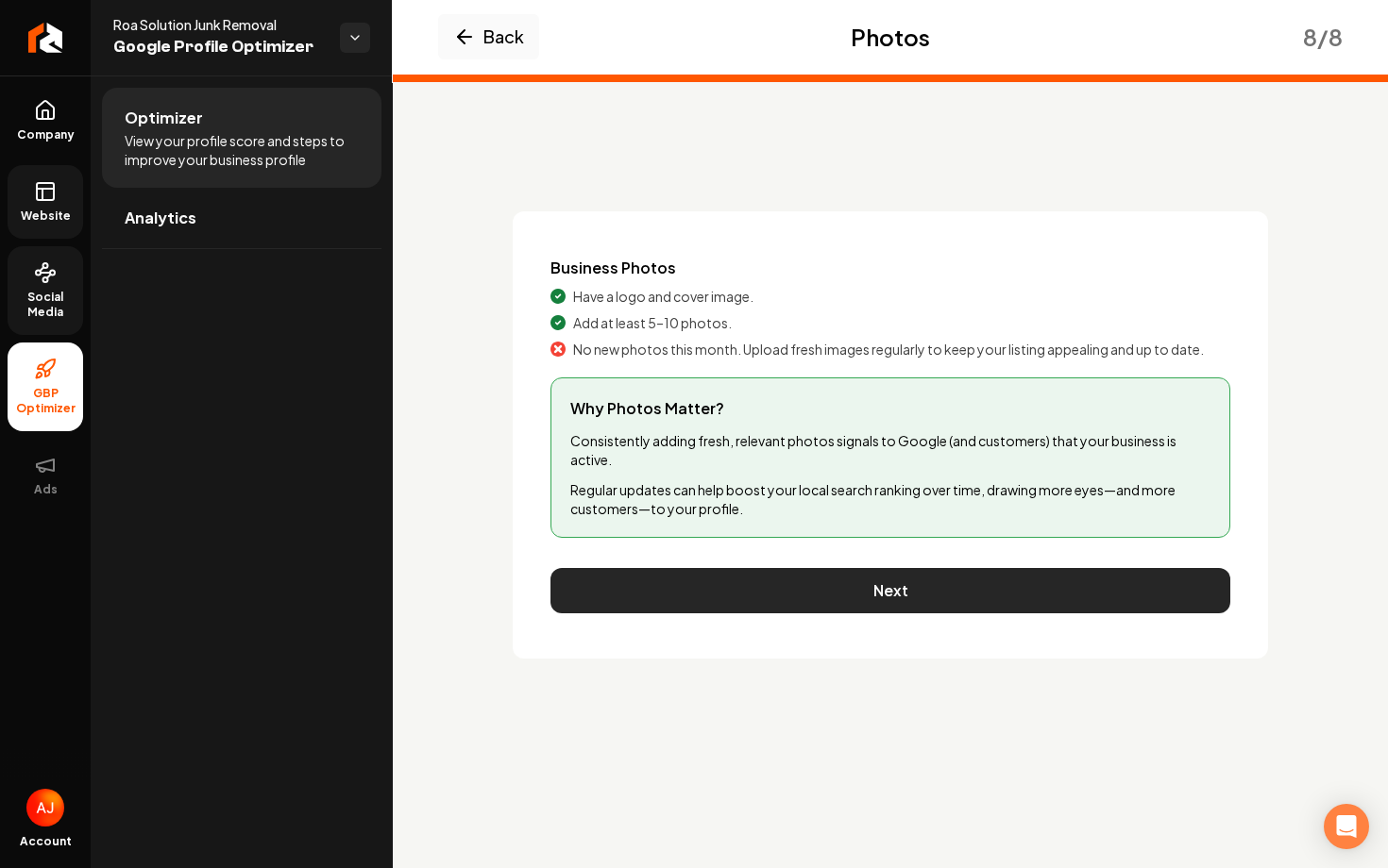
click at [900, 602] on button "Next" at bounding box center [890, 591] width 679 height 45
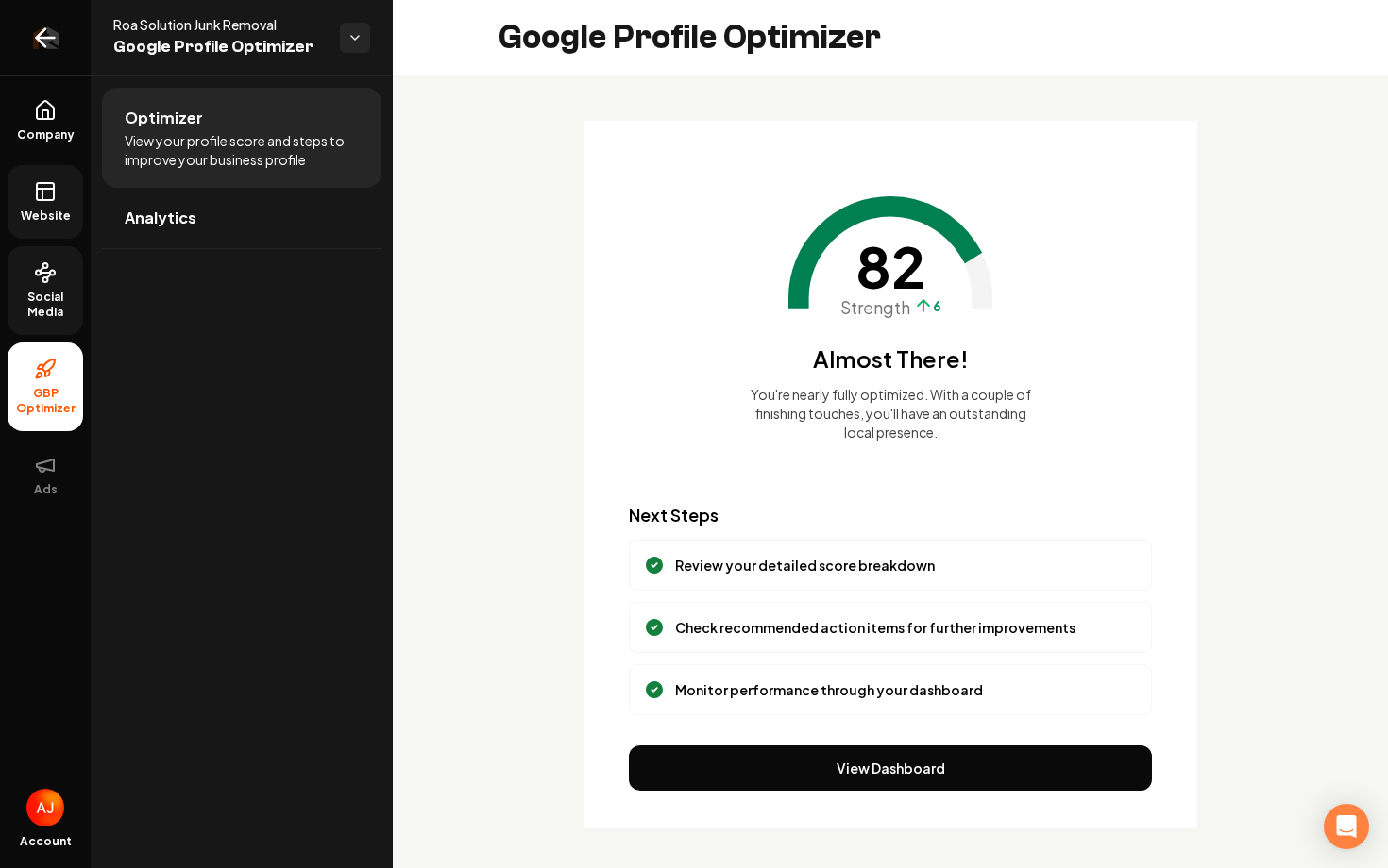
click at [46, 38] on icon "Return to dashboard" at bounding box center [46, 38] width 18 height 0
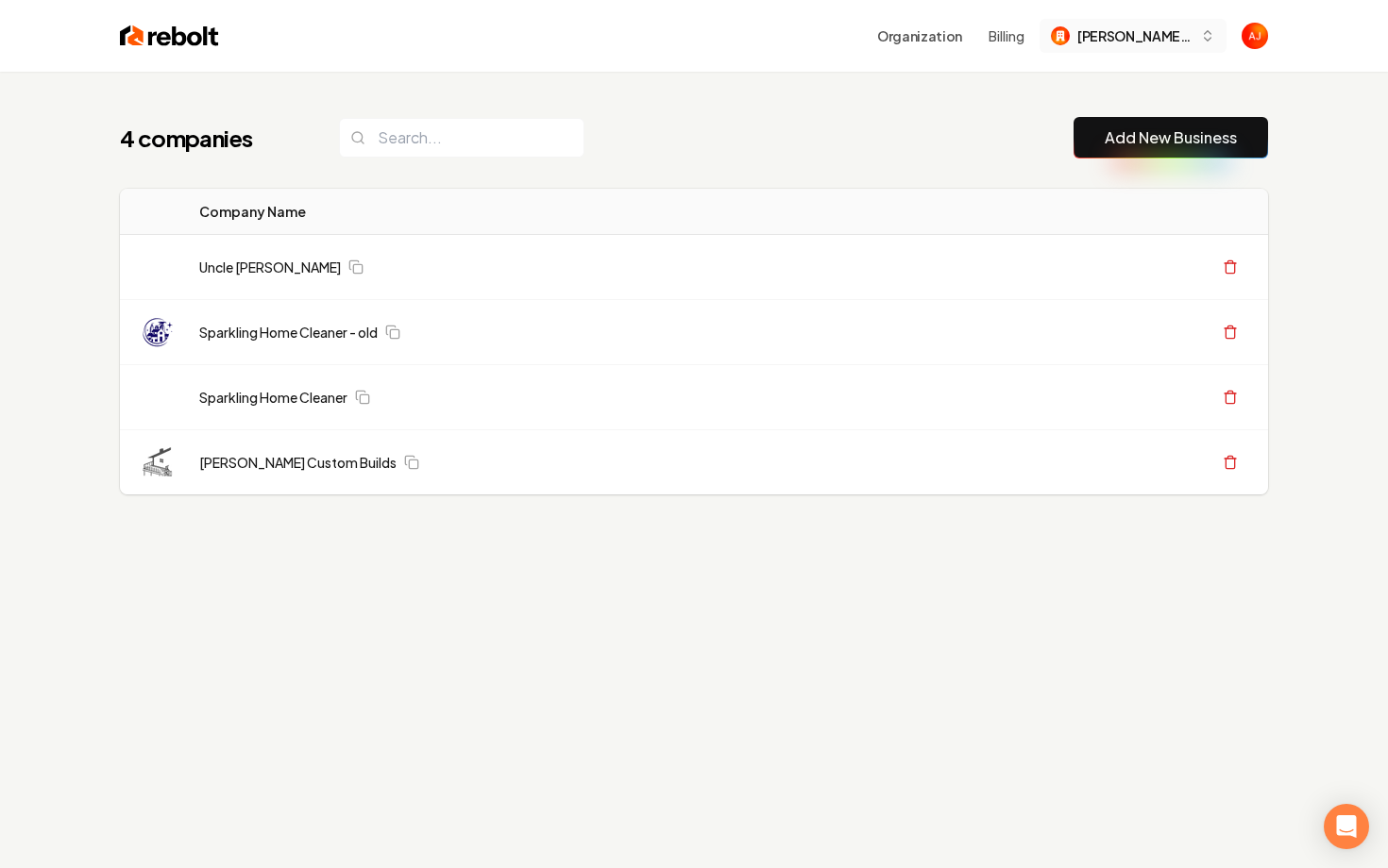
click at [1123, 28] on span "[PERSON_NAME] Custom Builds" at bounding box center [1135, 36] width 116 height 20
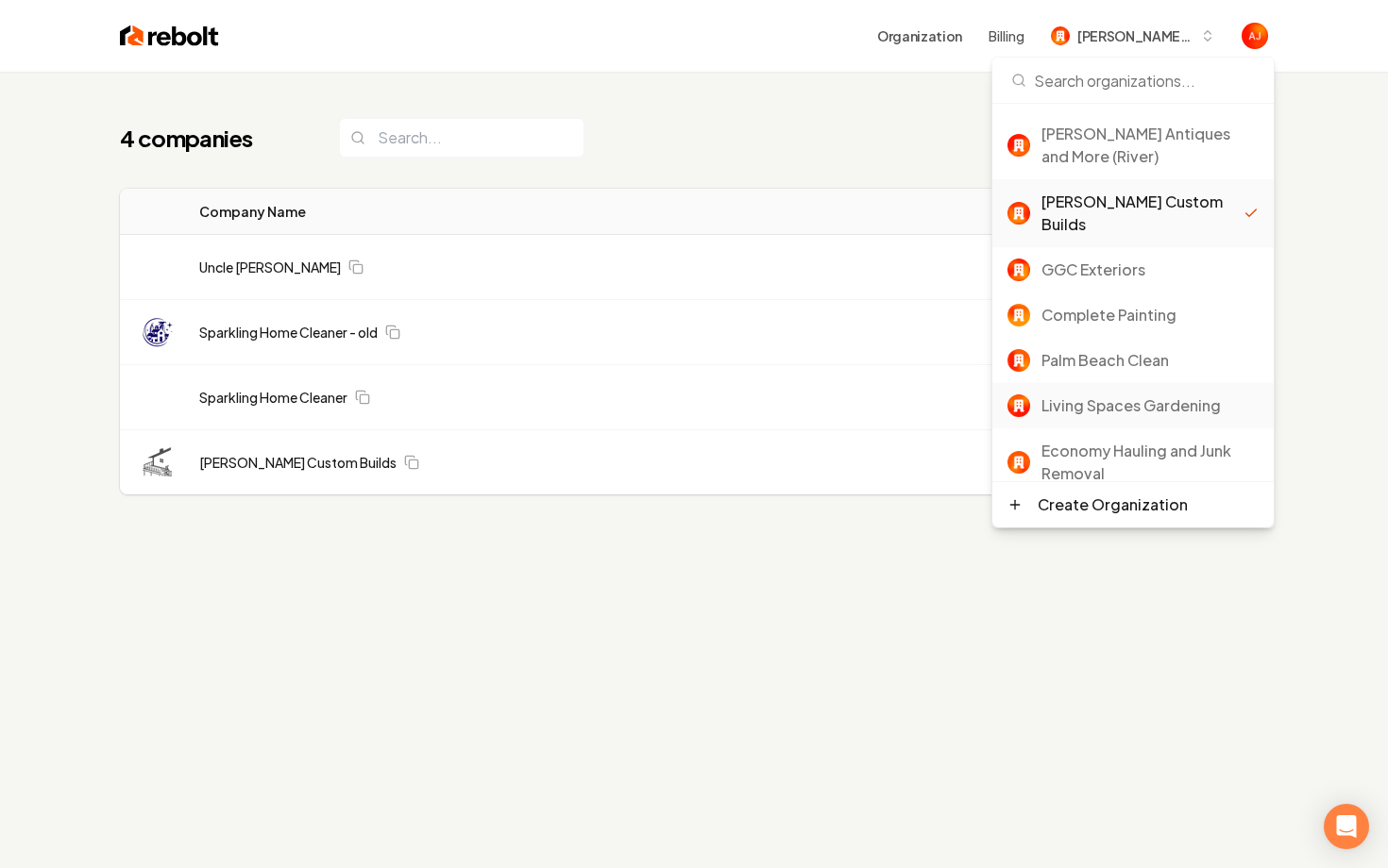
scroll to position [159, 0]
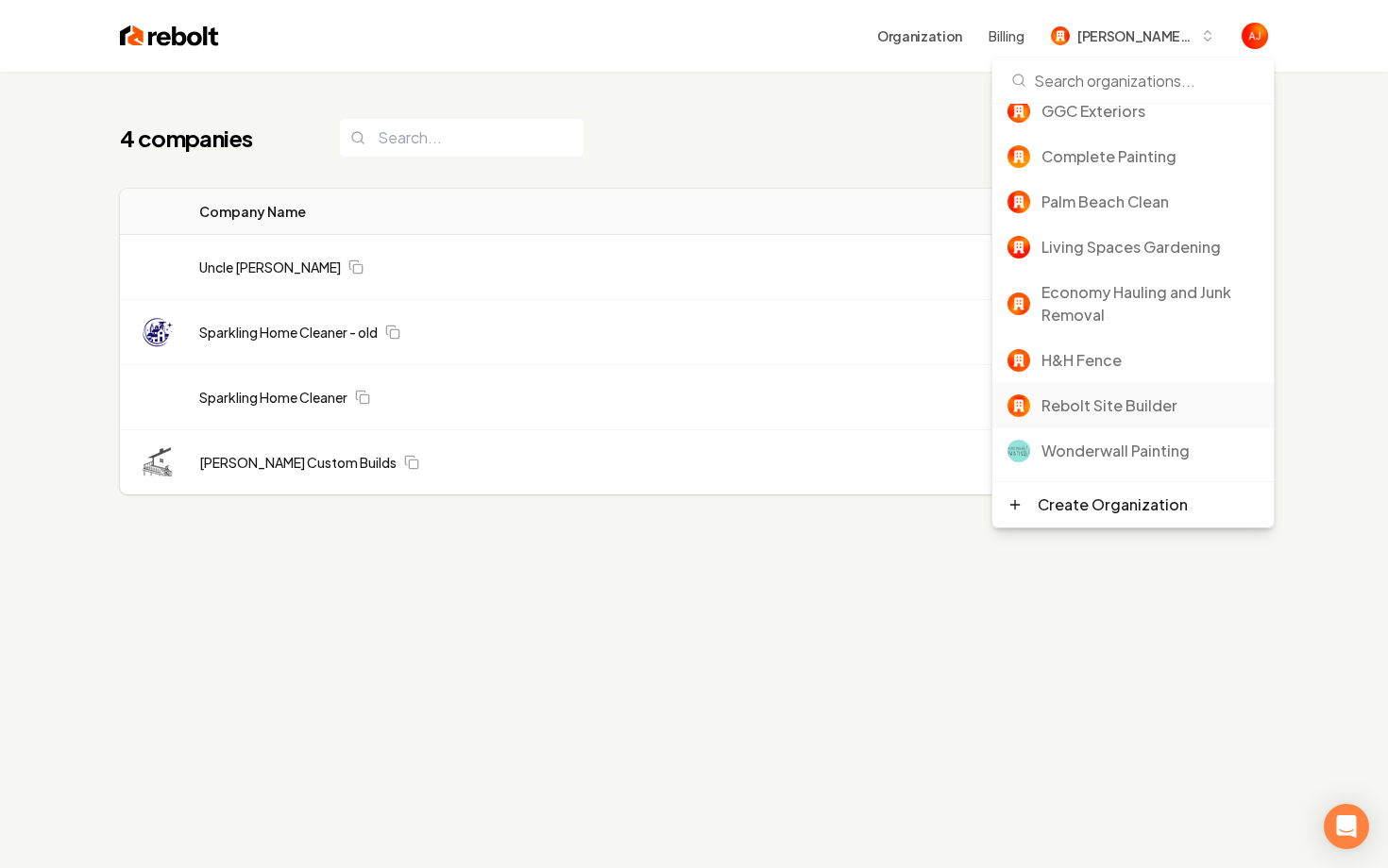
click at [1070, 395] on div "Rebolt Site Builder" at bounding box center [1150, 406] width 218 height 23
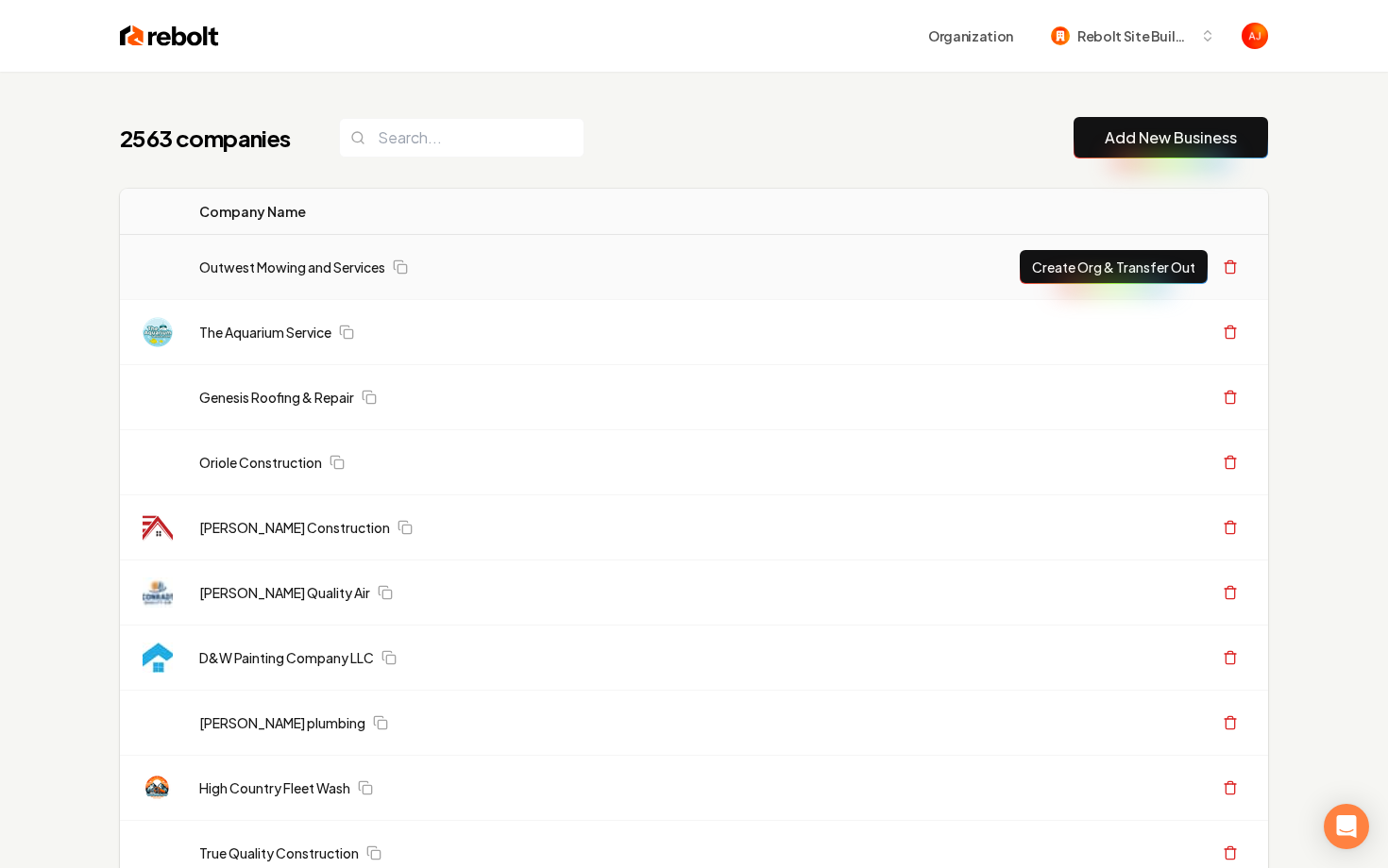
click at [315, 251] on td "Outwest Mowing and Services" at bounding box center [580, 267] width 793 height 65
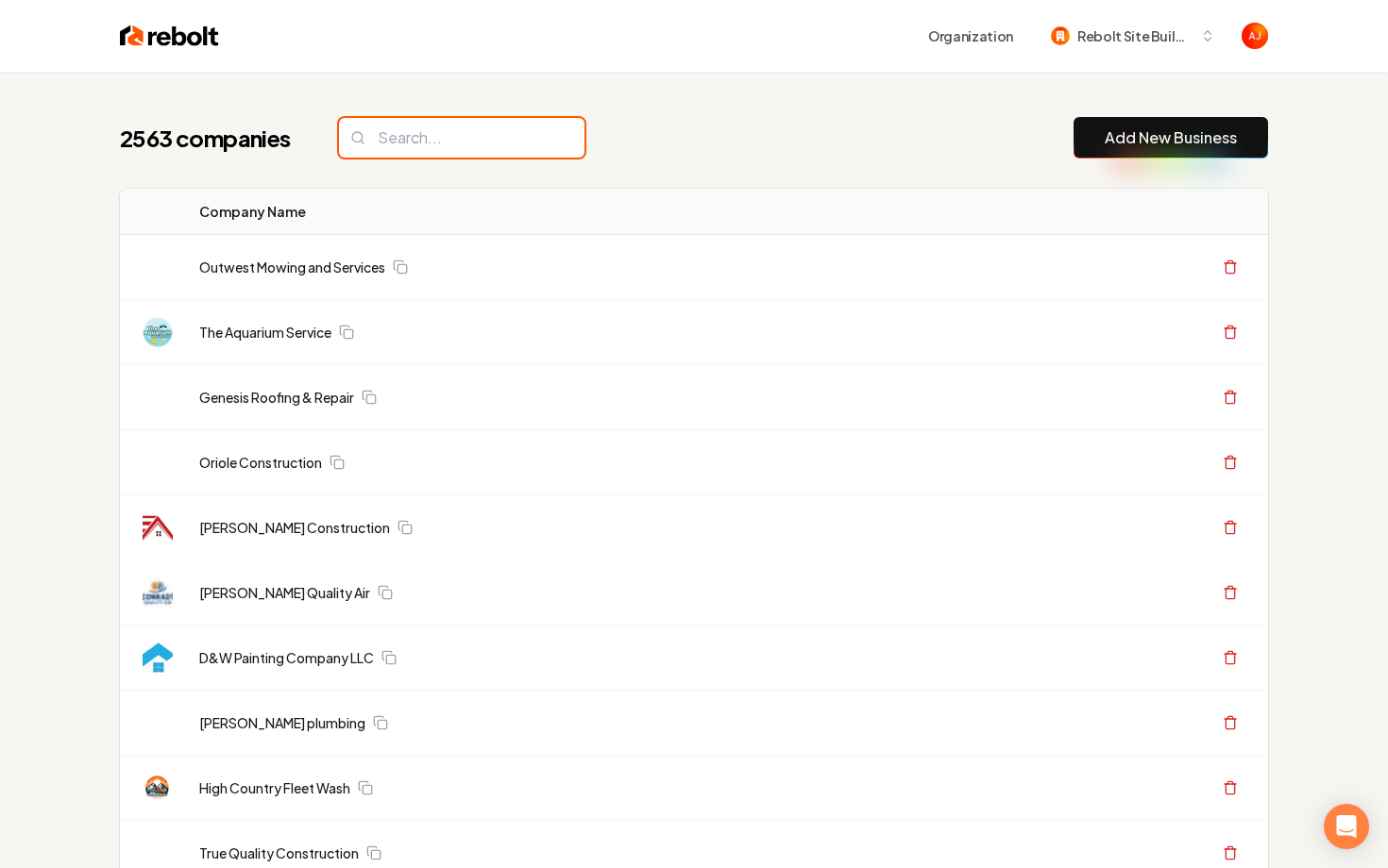
click at [411, 127] on input "search" at bounding box center [462, 137] width 245 height 39
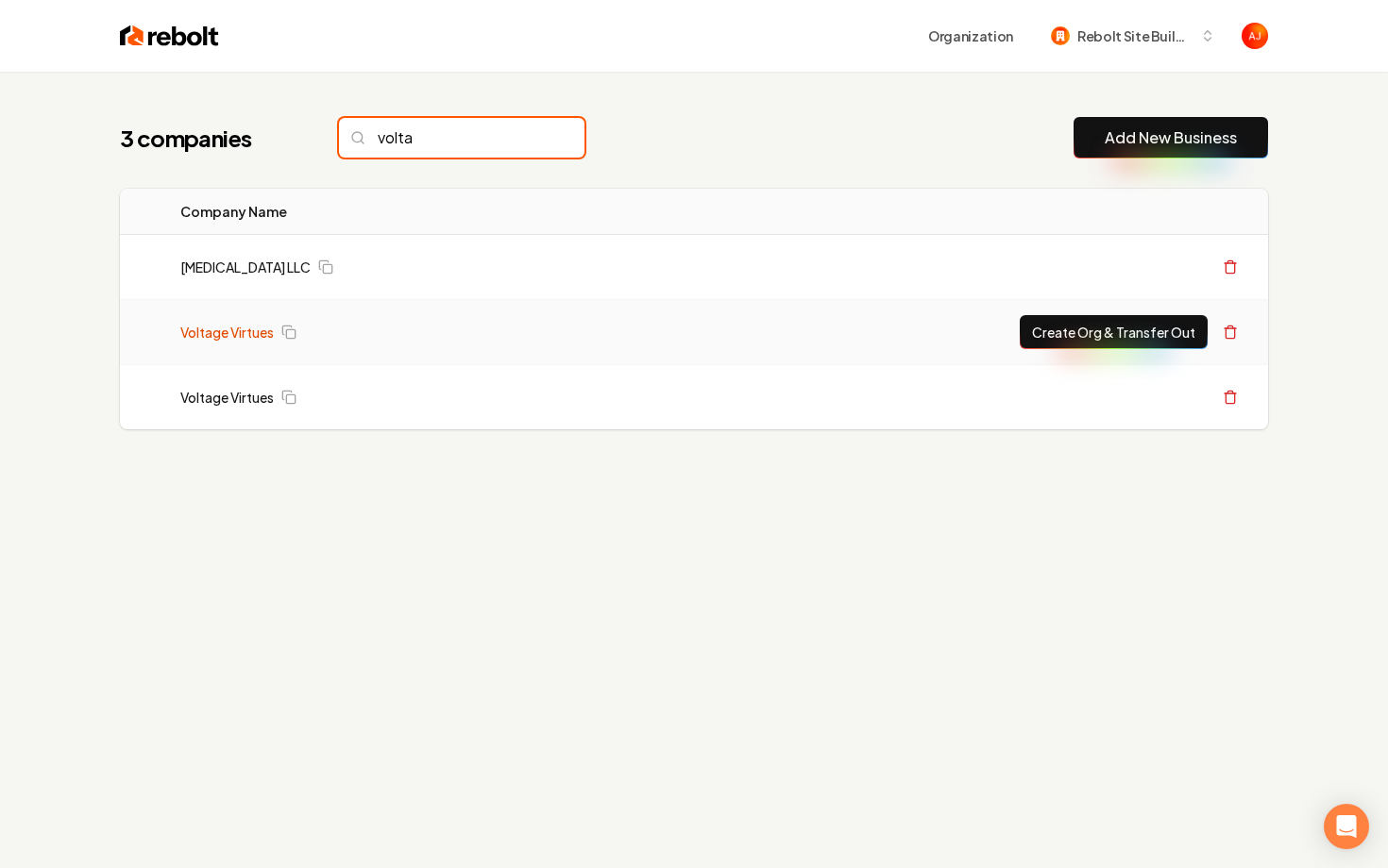
type input "volta"
click at [231, 341] on link "Voltage Virtues" at bounding box center [226, 331] width 93 height 19
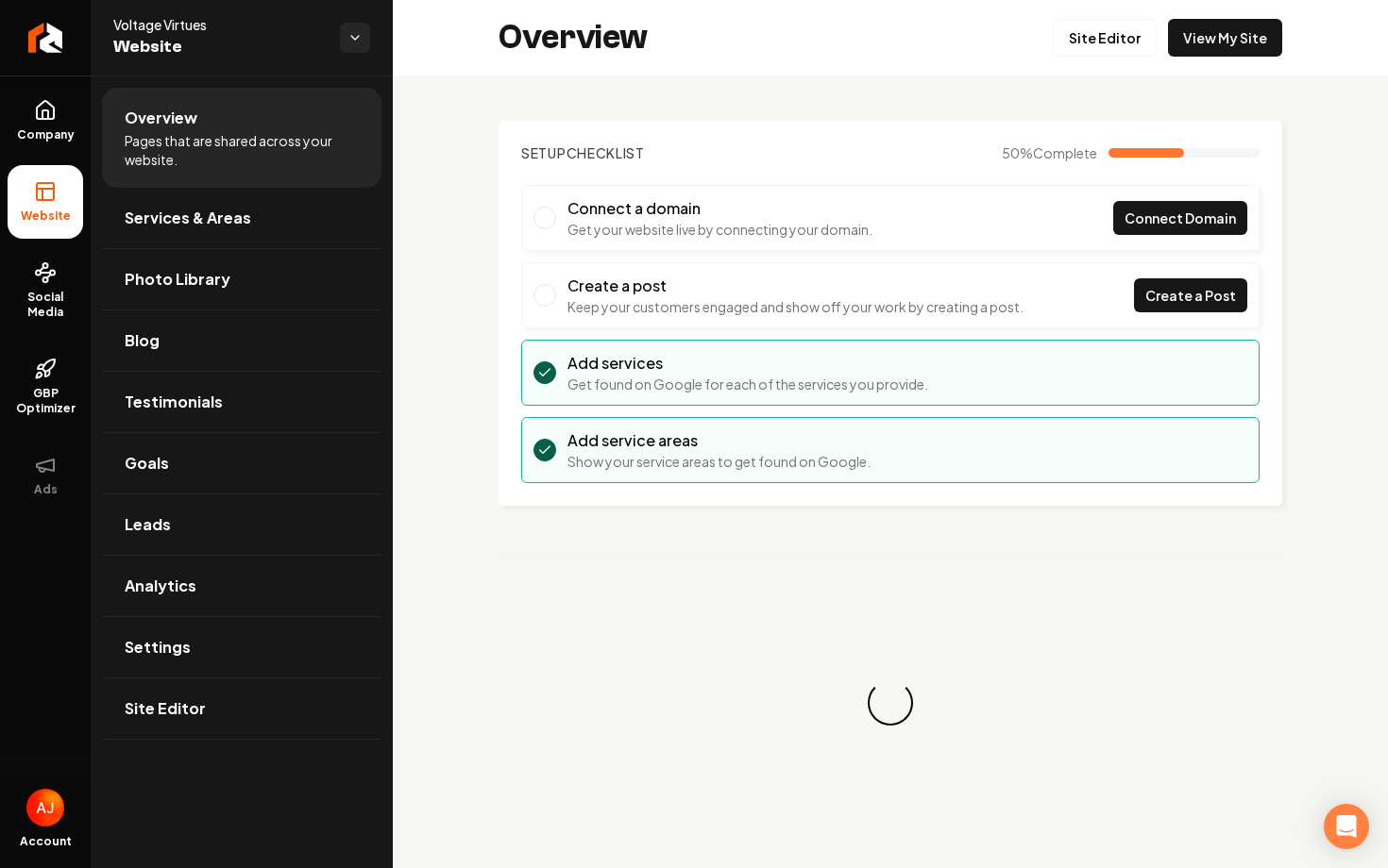
click at [1190, 60] on div "Overview Site Editor View My Site" at bounding box center [890, 37] width 995 height 75
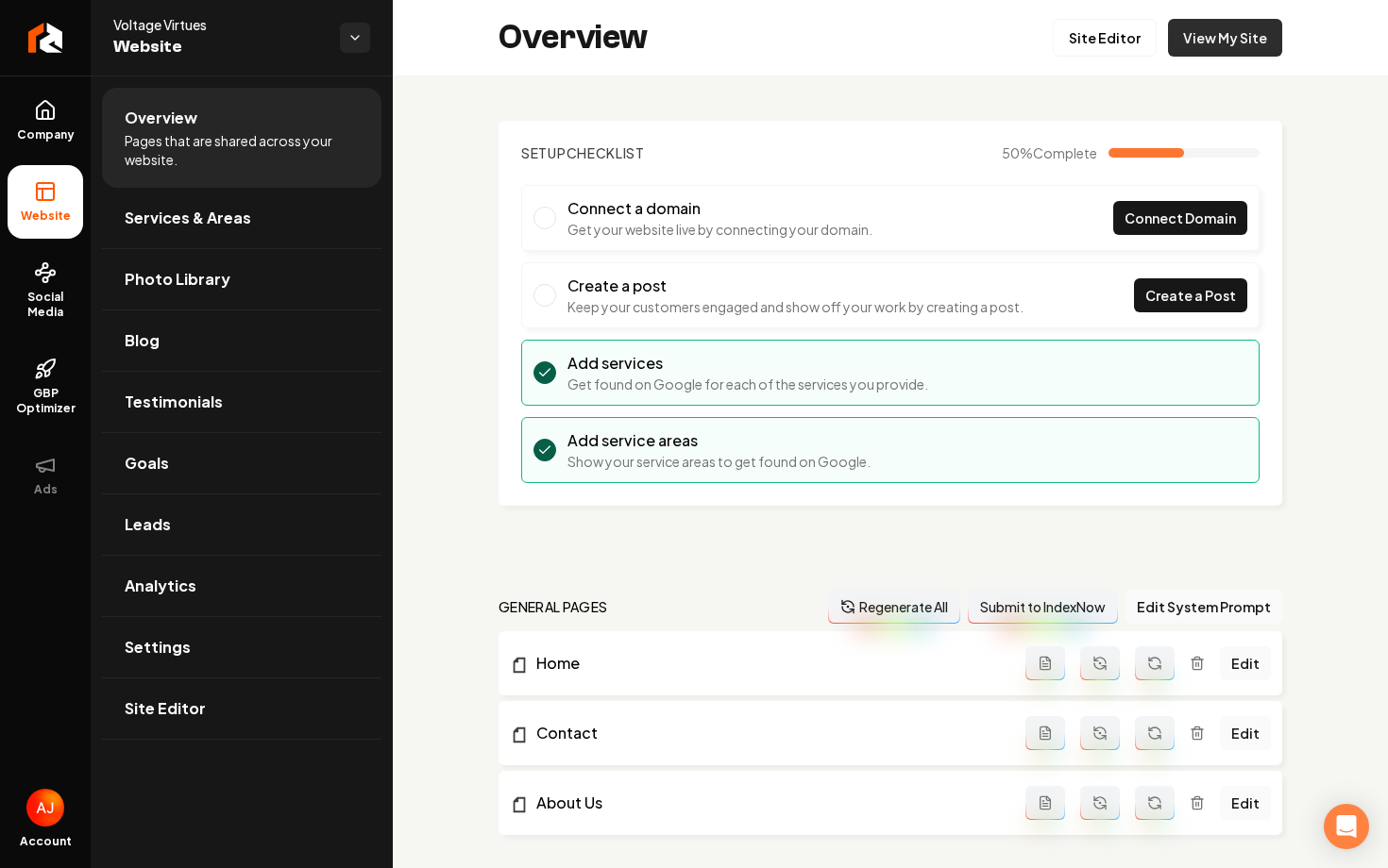
click at [1199, 51] on link "View My Site" at bounding box center [1224, 37] width 115 height 38
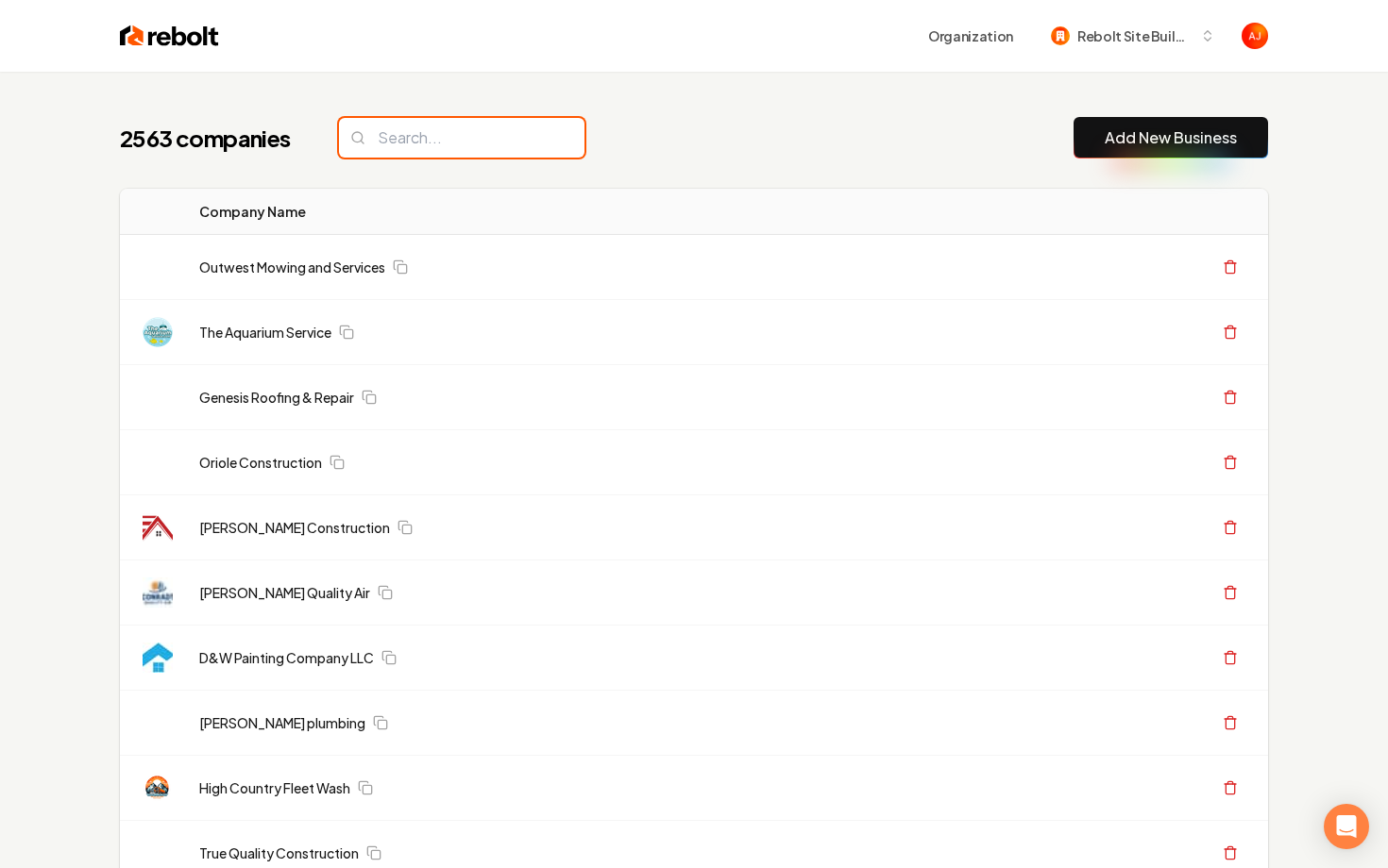
click at [377, 141] on input "search" at bounding box center [462, 137] width 245 height 39
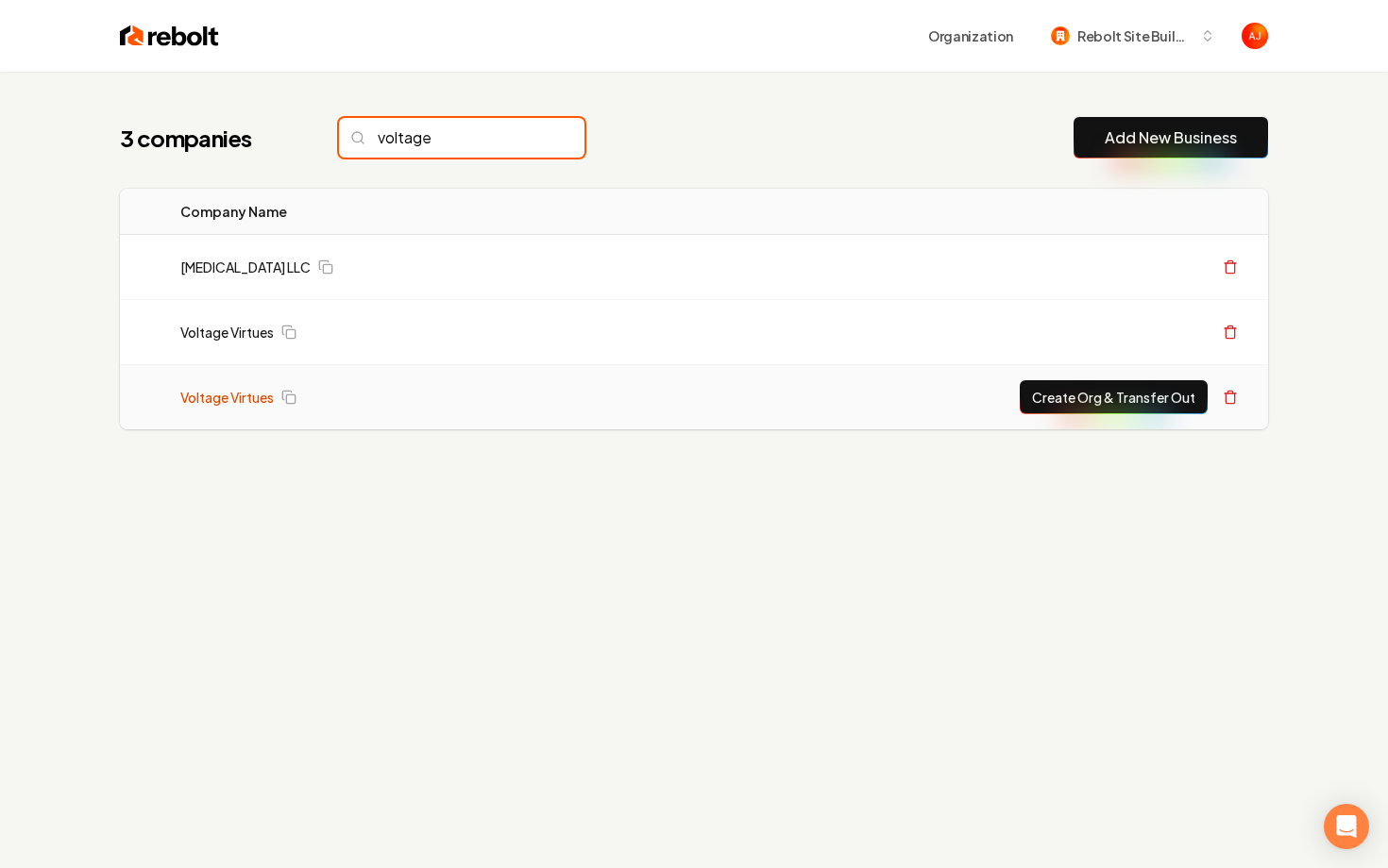
type input "voltage"
click at [236, 392] on link "Voltage Virtues" at bounding box center [226, 397] width 93 height 19
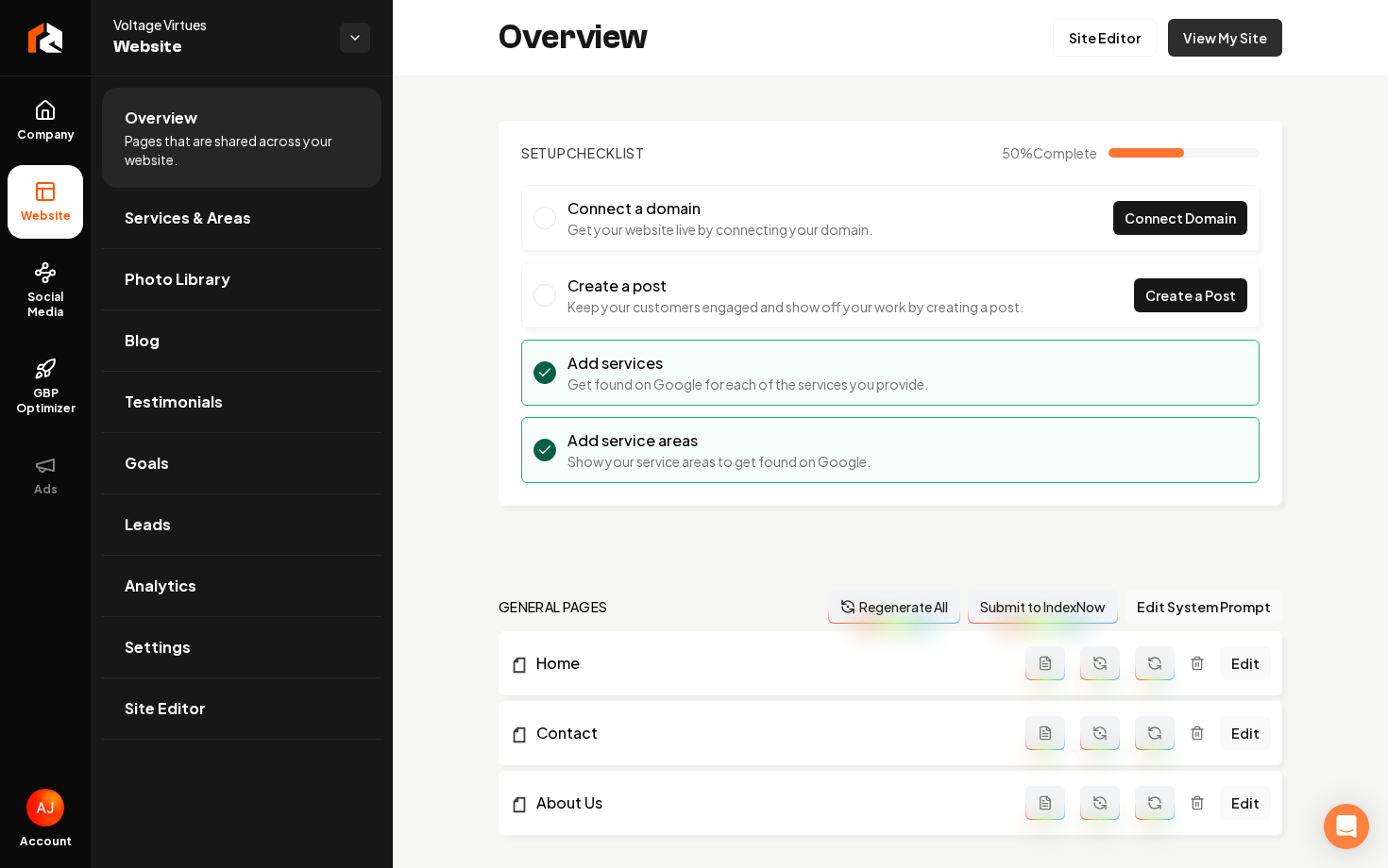
click at [1223, 45] on link "View My Site" at bounding box center [1224, 37] width 115 height 38
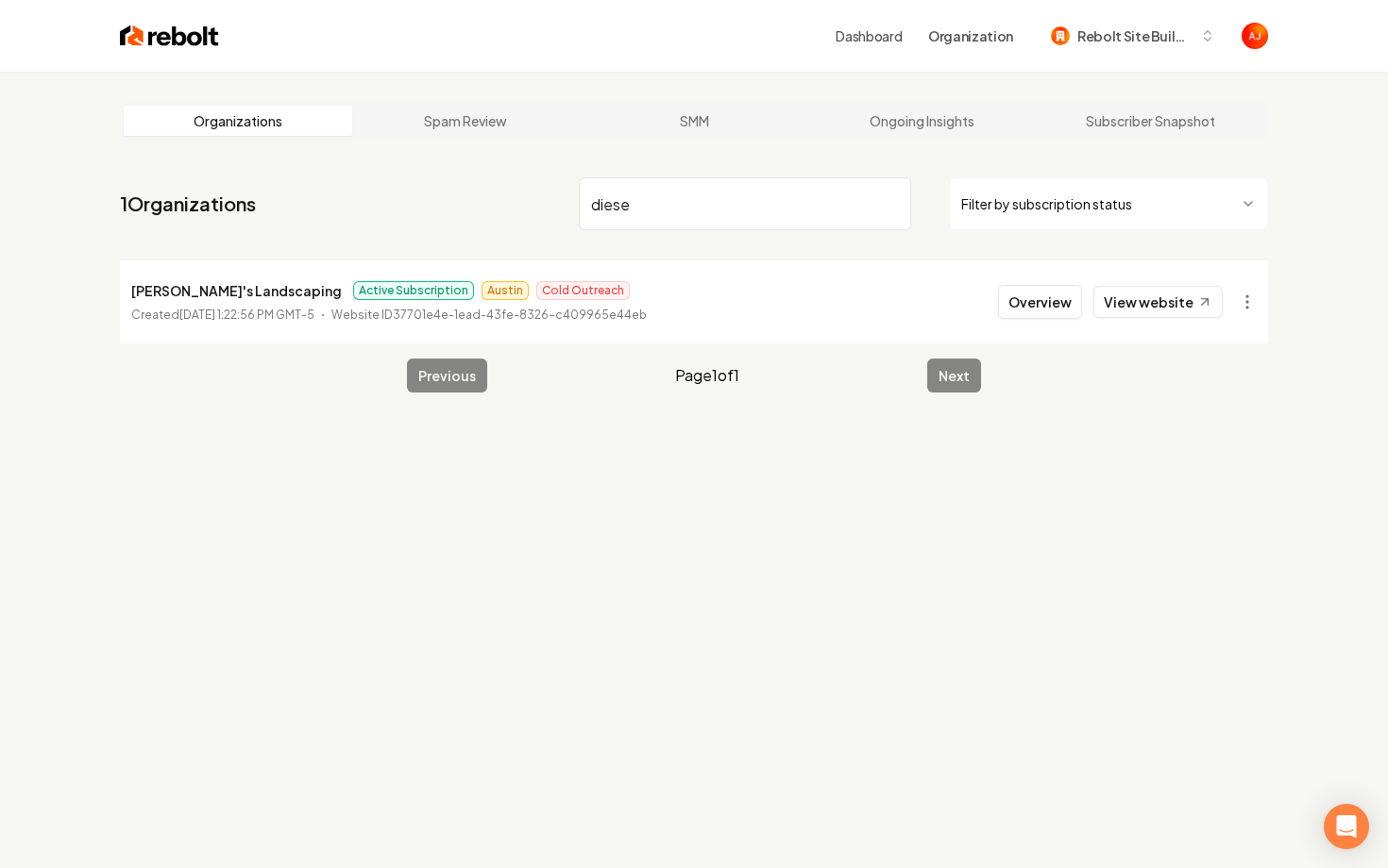
type input "diese"
click at [1036, 322] on li "Diesel's Landscaping Active Subscription Austin Cold Outreach Created February …" at bounding box center [693, 302] width 1148 height 83
click at [1036, 302] on button "Overview" at bounding box center [1040, 302] width 84 height 34
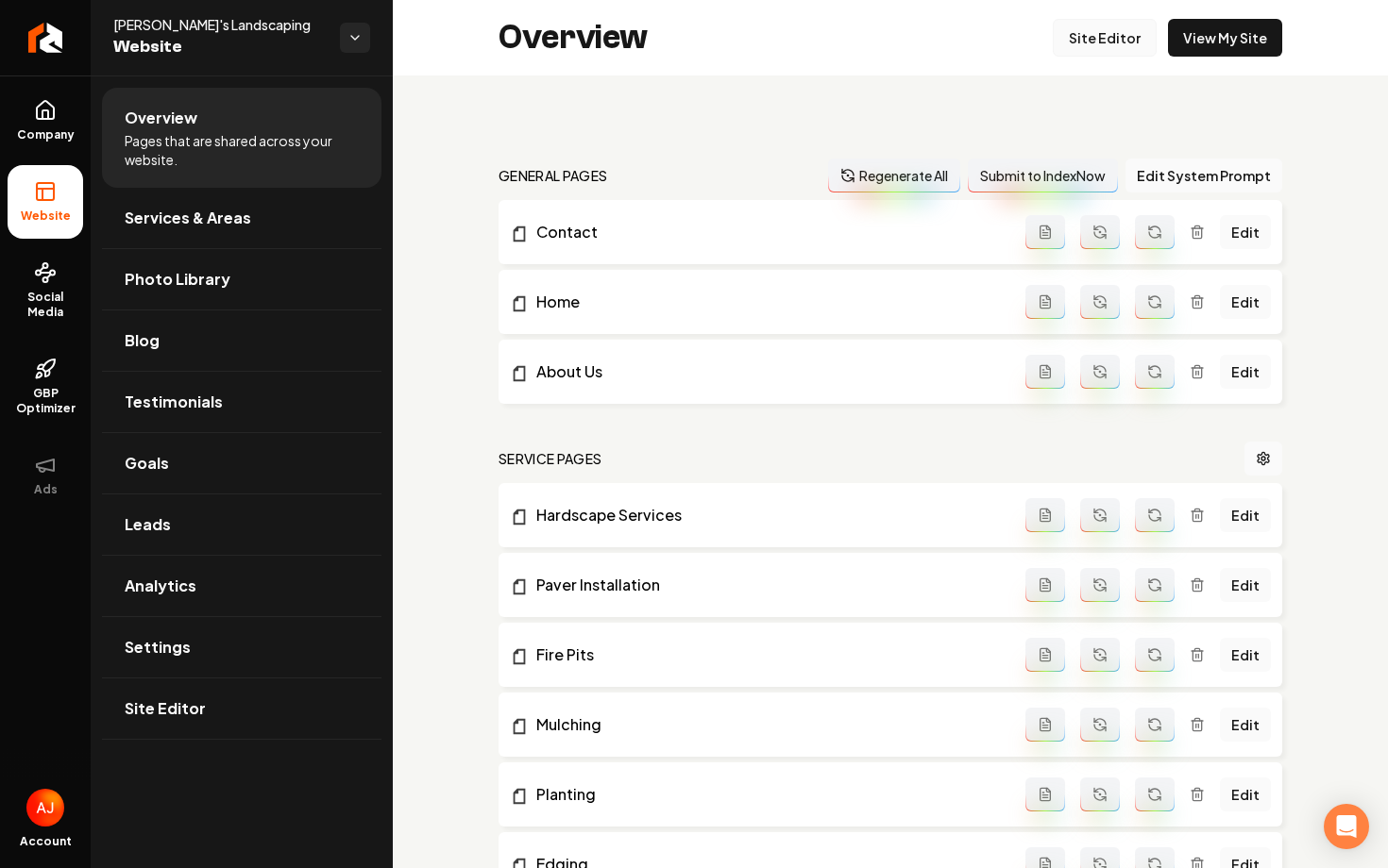
click at [1111, 41] on link "Site Editor" at bounding box center [1105, 37] width 104 height 38
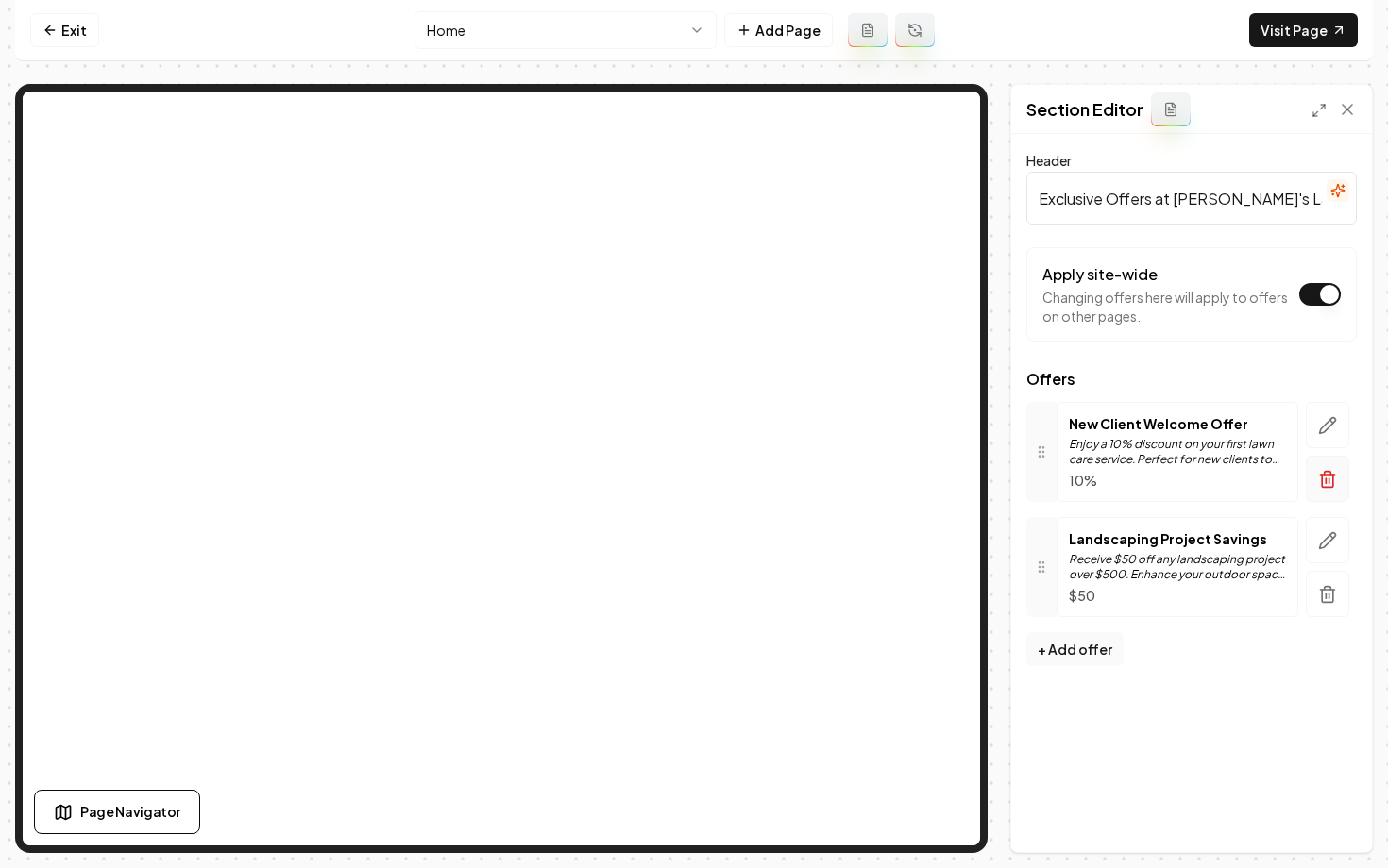
click at [1332, 482] on icon "button" at bounding box center [1327, 480] width 12 height 13
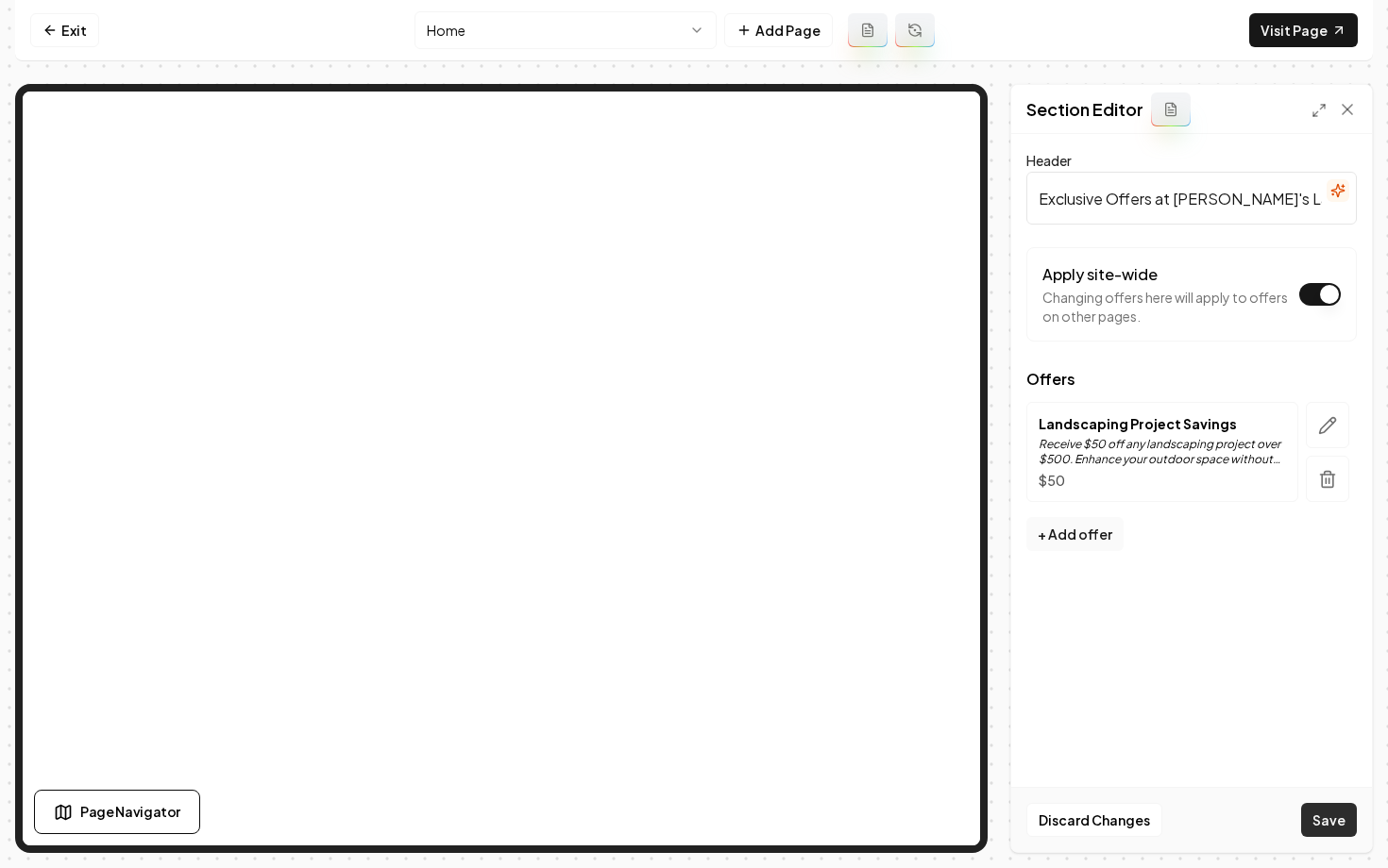
click at [1321, 822] on button "Save" at bounding box center [1328, 820] width 56 height 34
